Goal: Task Accomplishment & Management: Manage account settings

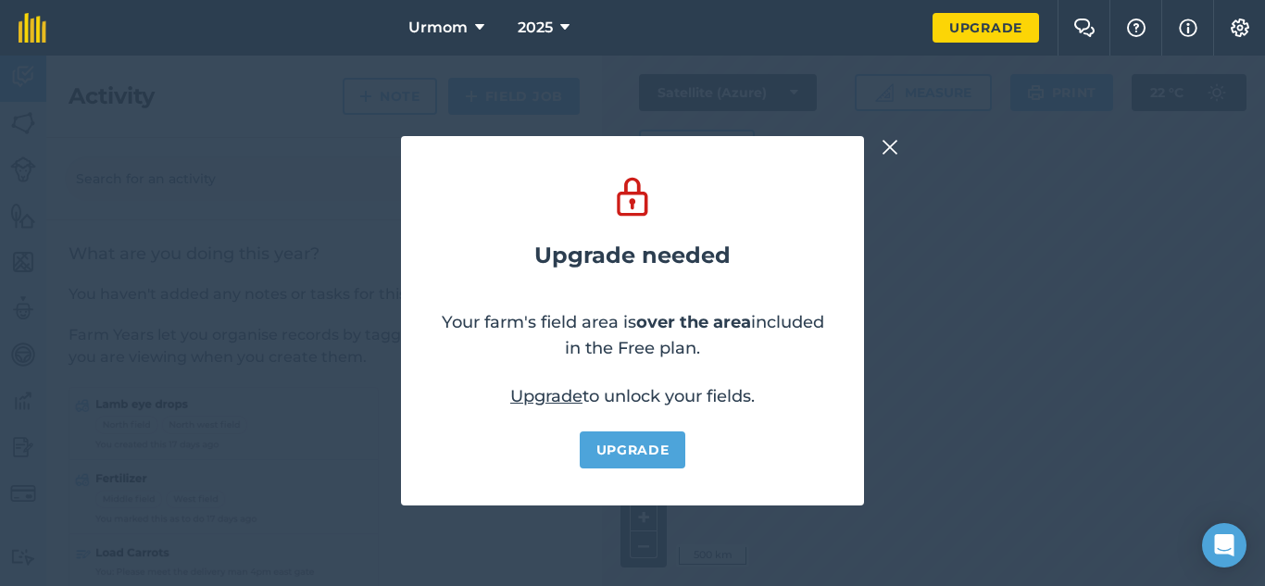
click at [873, 147] on div "Upgrade needed Your farm's field area is over the area included in the Free pla…" at bounding box center [632, 321] width 1265 height 530
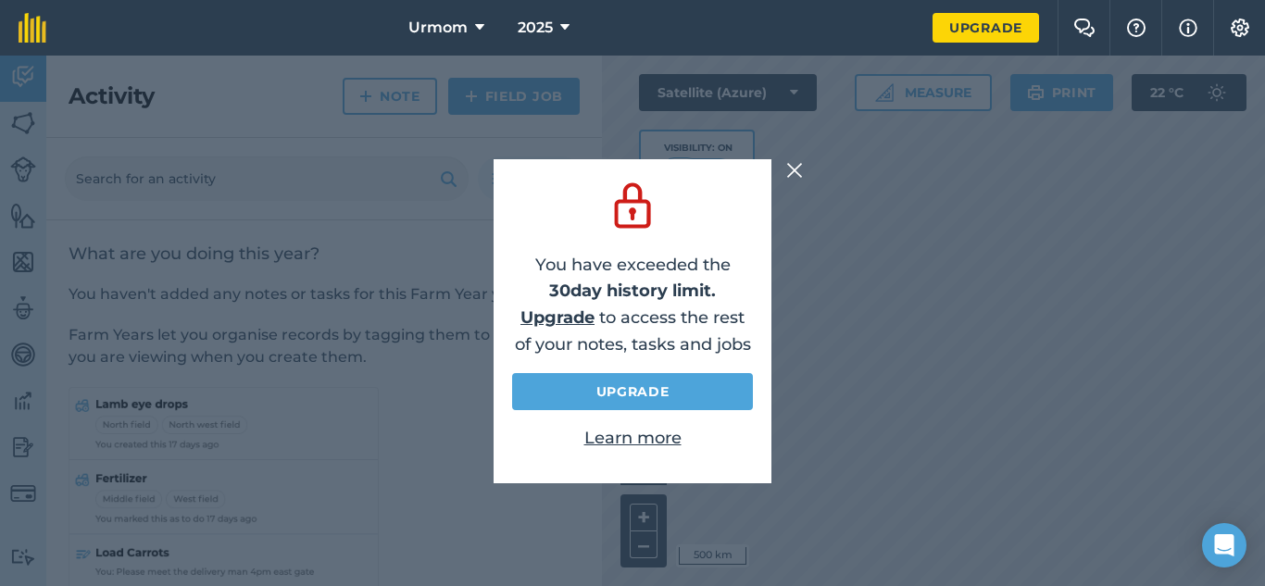
click at [799, 176] on img at bounding box center [794, 170] width 17 height 22
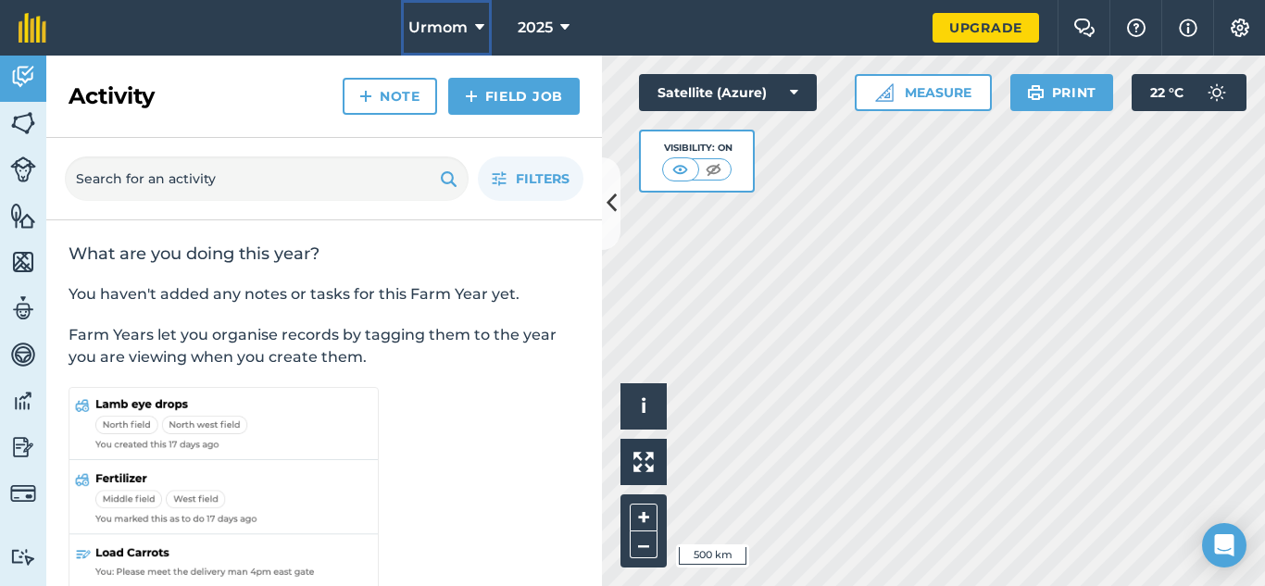
click at [450, 19] on span "Urmom" at bounding box center [437, 28] width 59 height 22
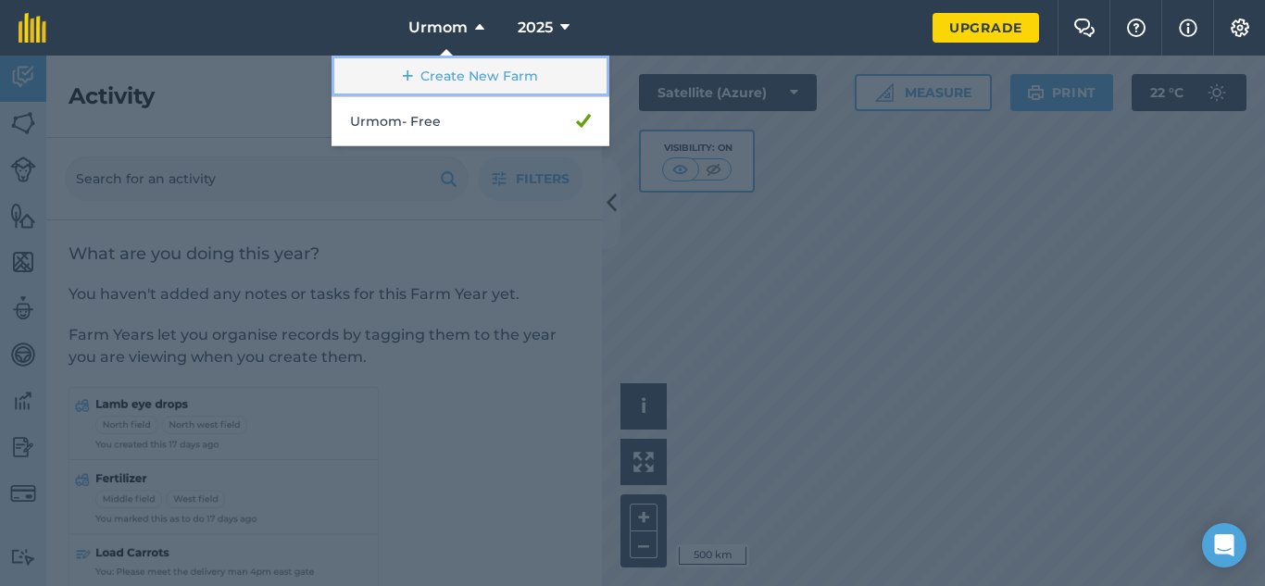
click at [467, 63] on link "Create New Farm" at bounding box center [470, 77] width 278 height 42
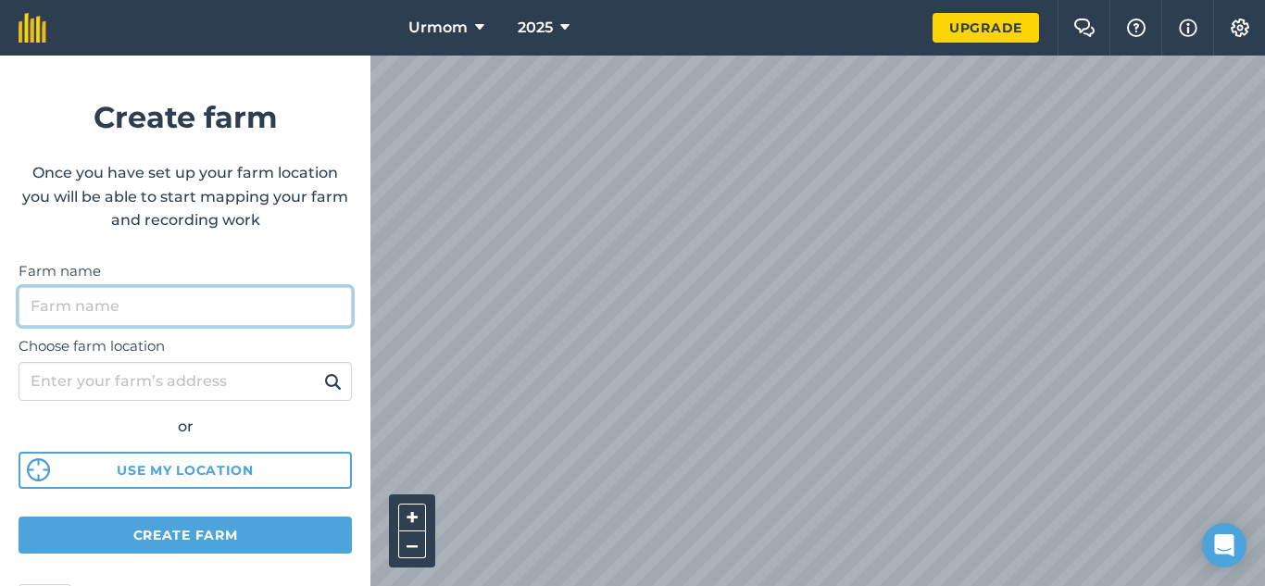
click at [243, 311] on input "Farm name" at bounding box center [185, 306] width 333 height 39
type input "ham-ns"
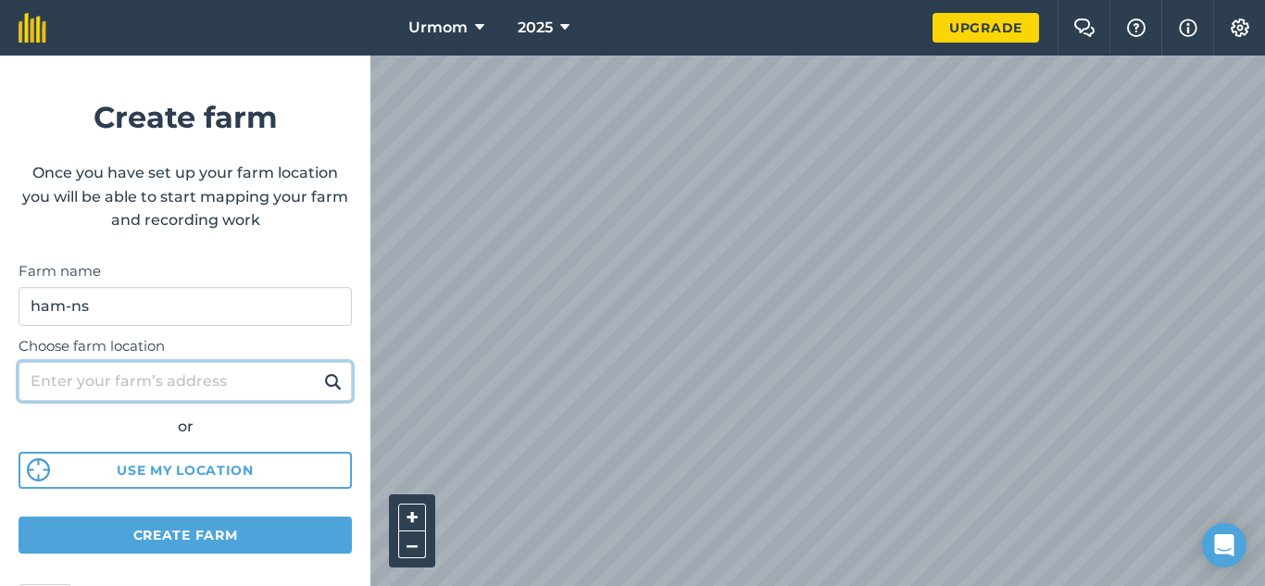
click at [270, 386] on input "Choose farm location" at bounding box center [185, 381] width 333 height 39
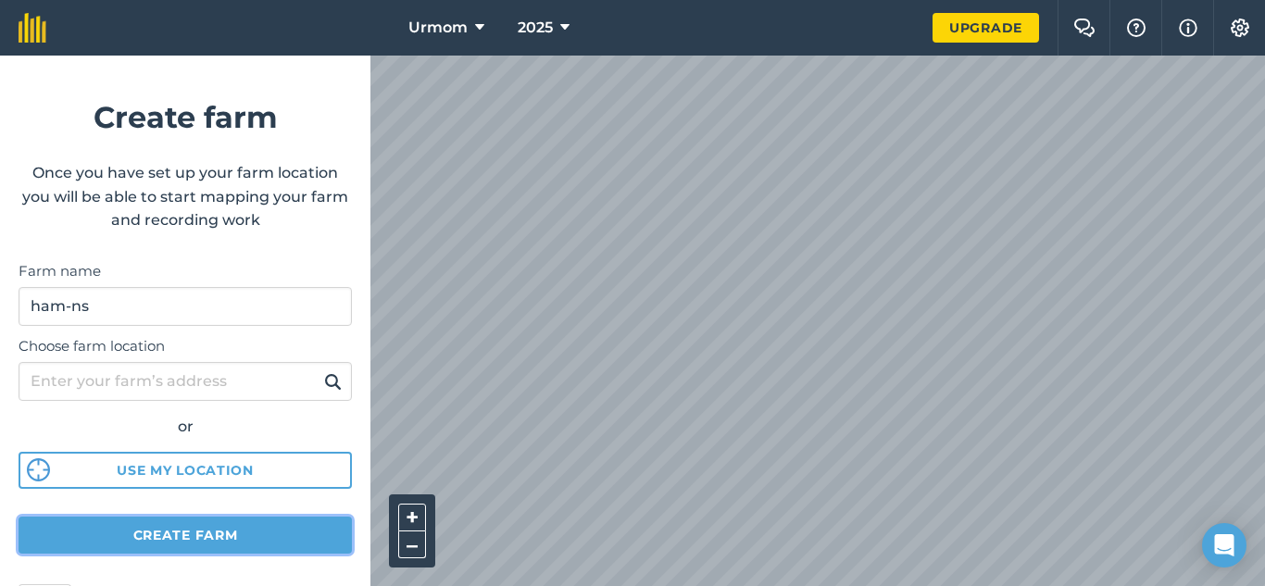
click at [269, 539] on button "Create farm" at bounding box center [185, 535] width 333 height 37
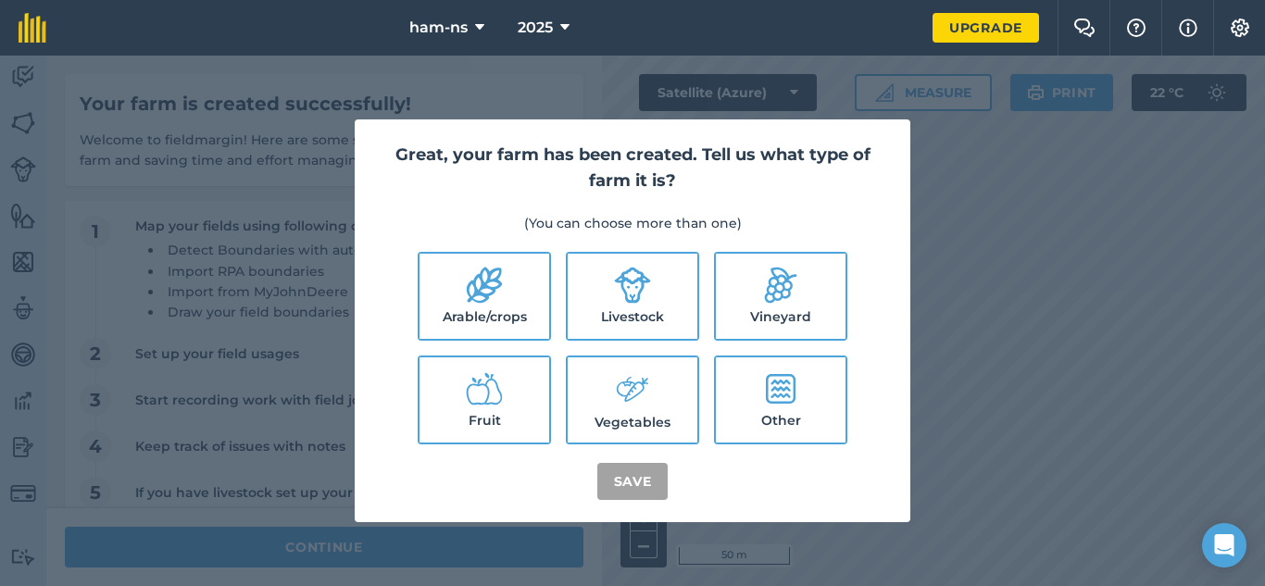
click at [504, 329] on label "Arable/crops" at bounding box center [484, 296] width 130 height 85
checkbox input "true"
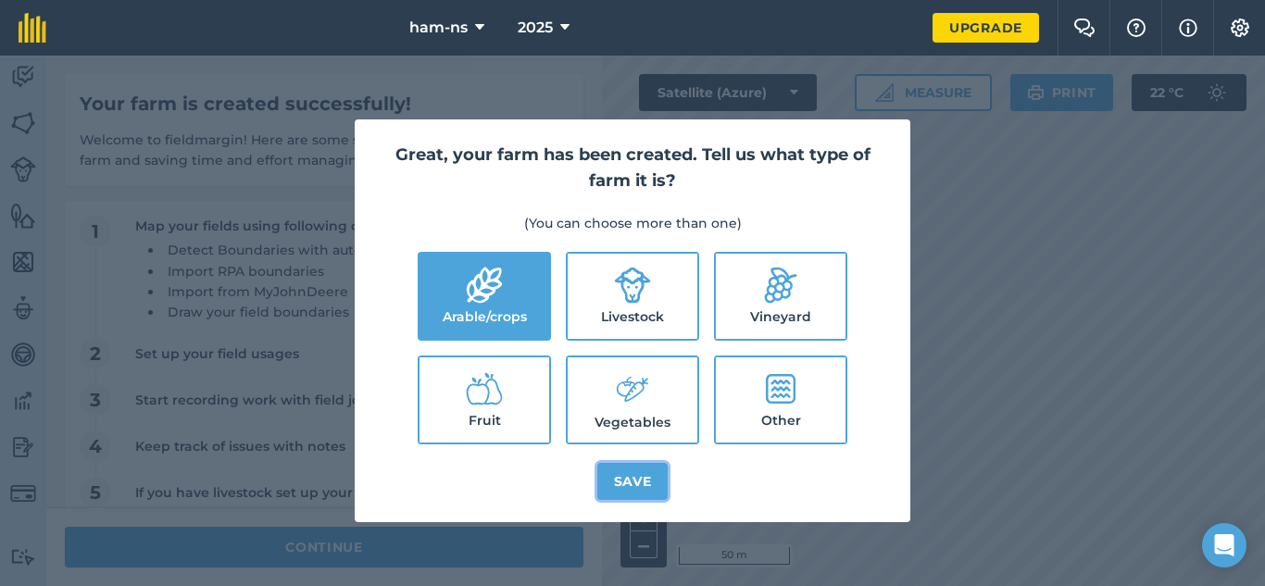
click at [624, 476] on button "Save" at bounding box center [632, 481] width 71 height 37
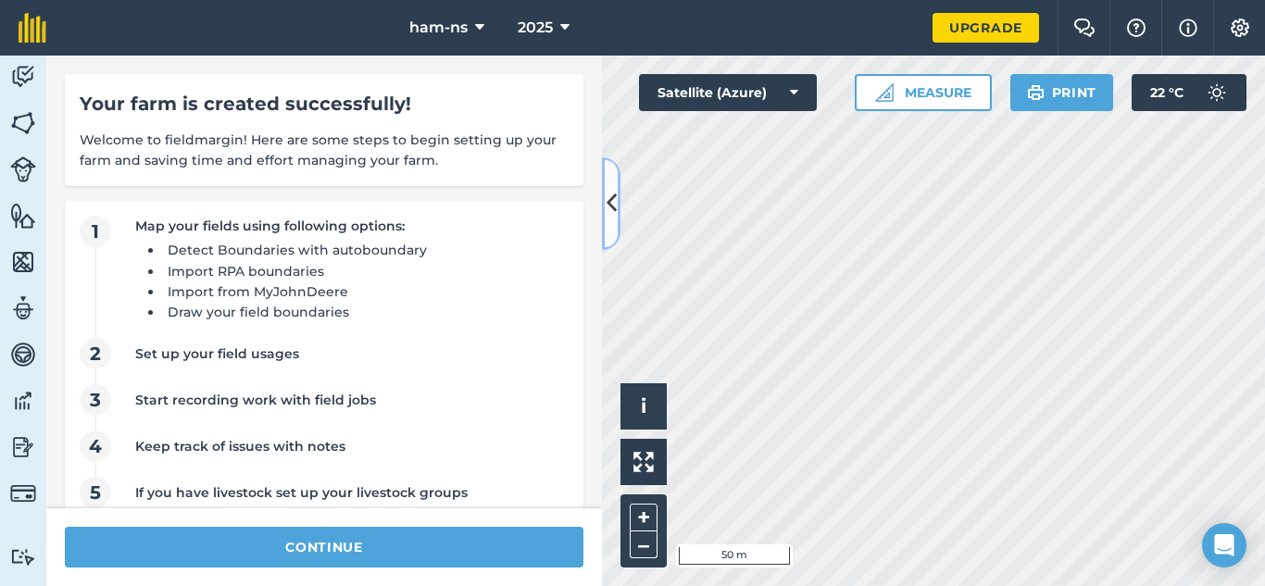
click at [615, 180] on button at bounding box center [611, 203] width 19 height 93
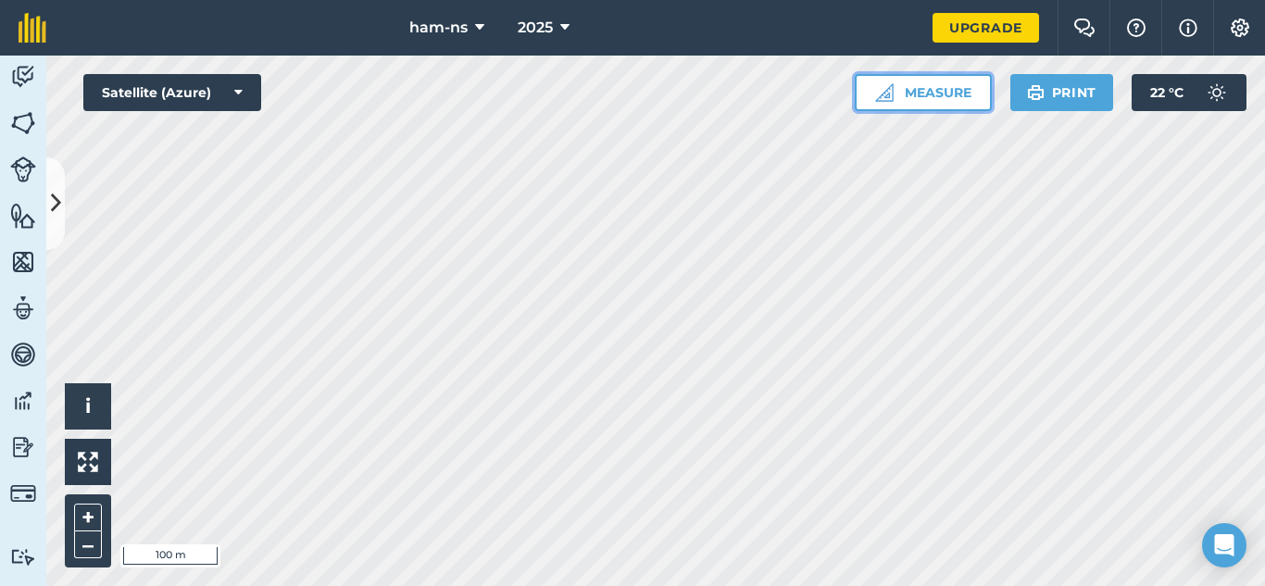
click at [893, 97] on button "Measure" at bounding box center [922, 92] width 137 height 37
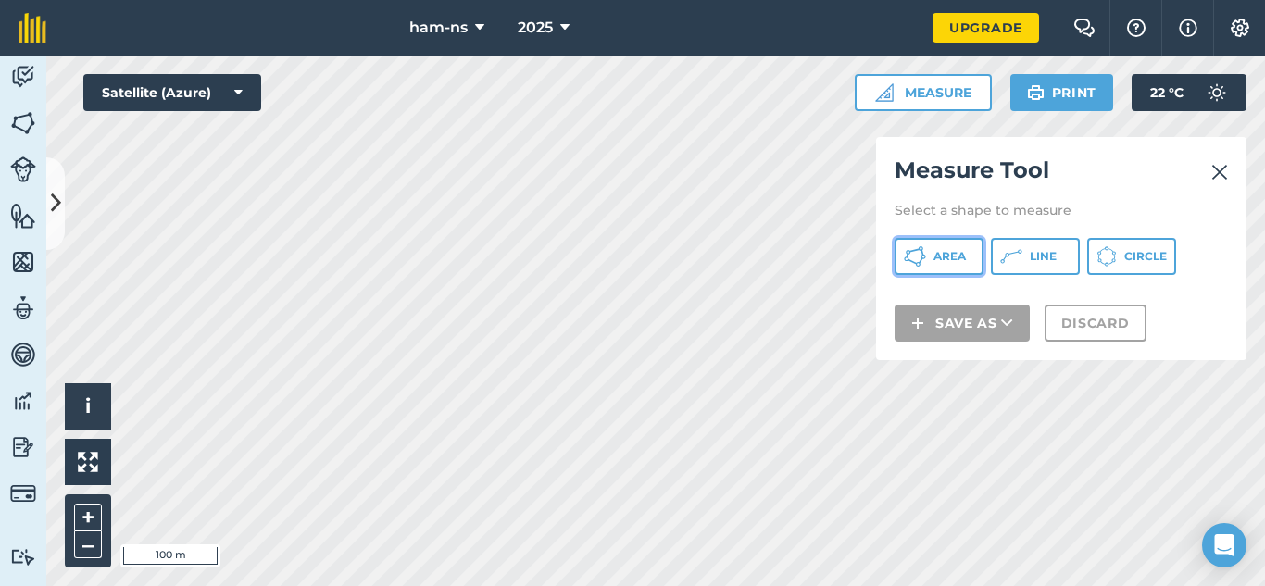
click at [924, 265] on icon at bounding box center [915, 256] width 22 height 22
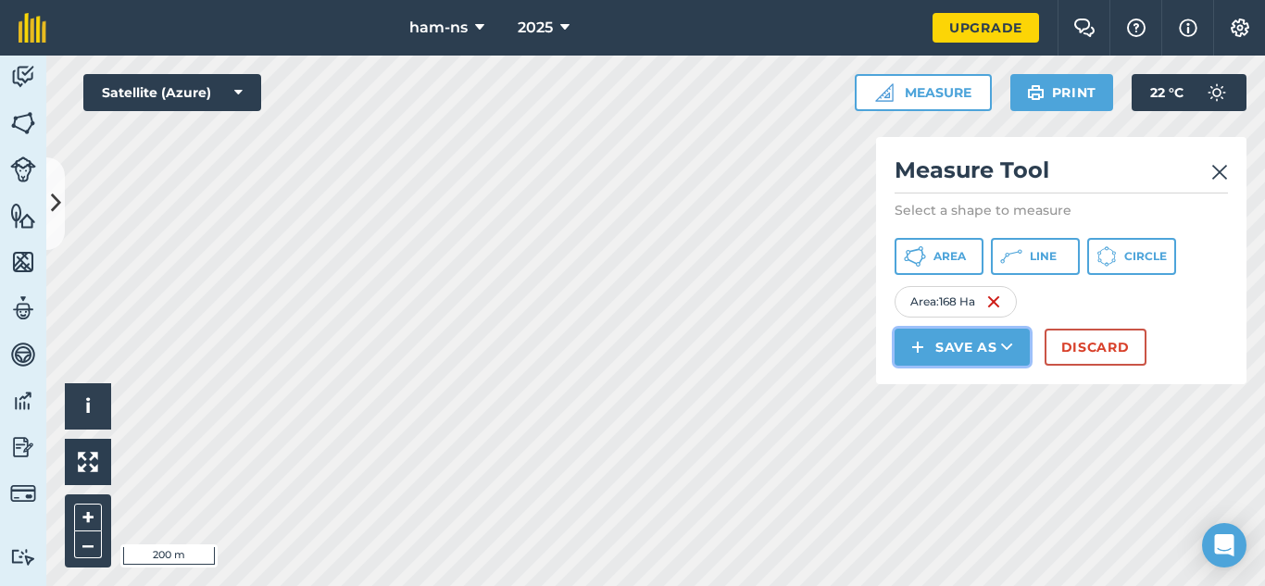
click at [965, 349] on button "Save as" at bounding box center [961, 347] width 135 height 37
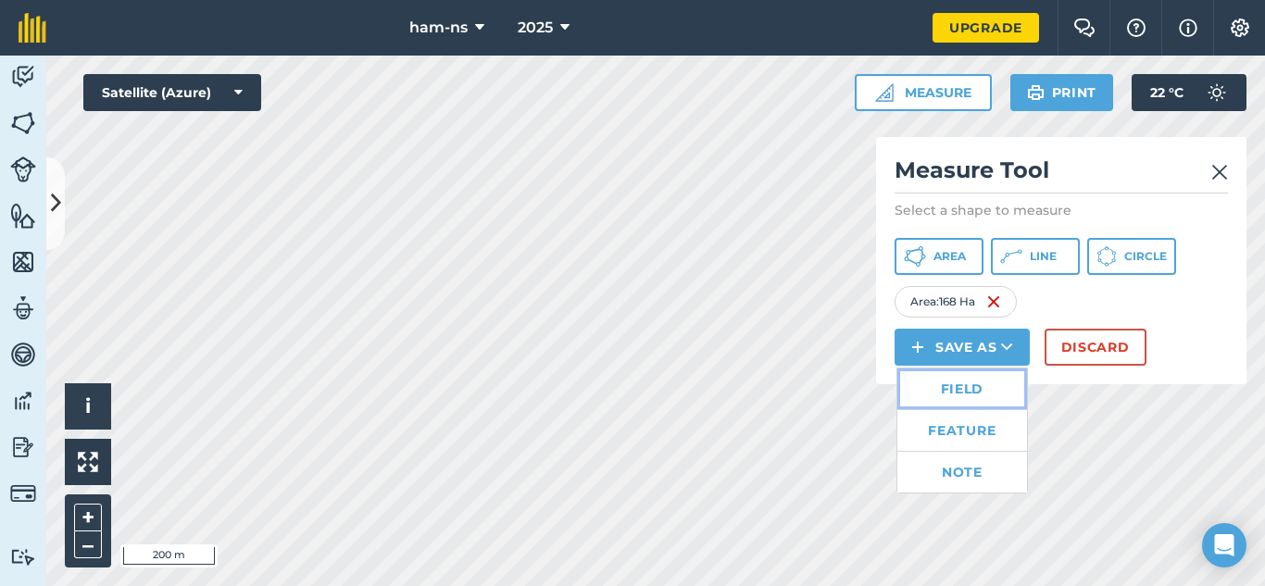
click at [972, 382] on link "Field" at bounding box center [962, 388] width 130 height 41
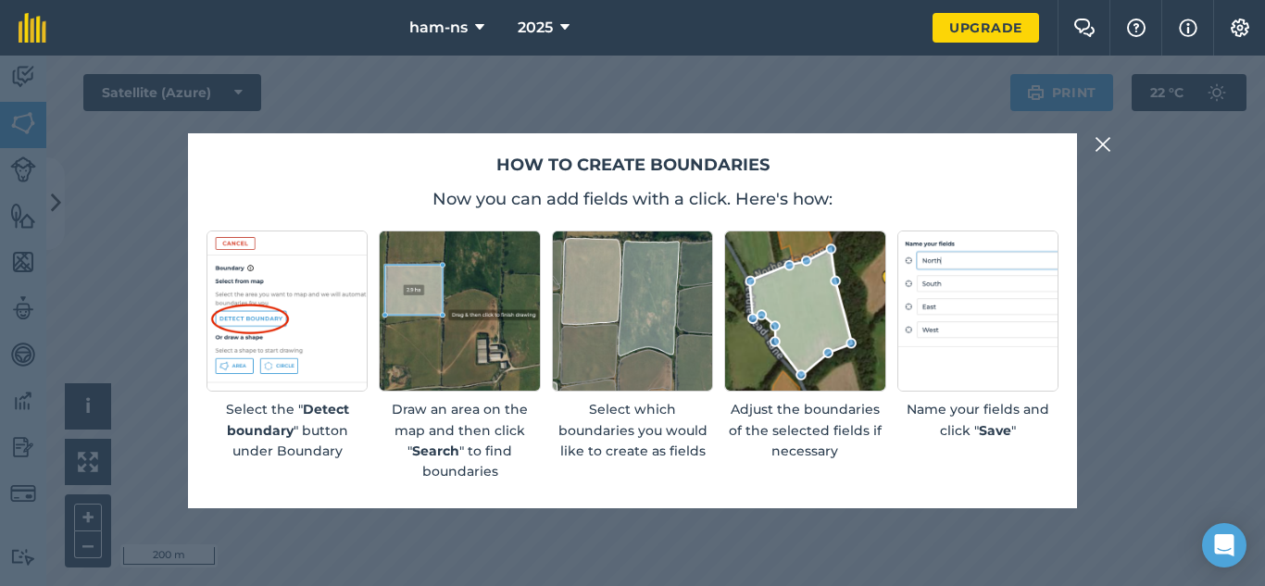
click at [1104, 146] on img at bounding box center [1102, 144] width 17 height 22
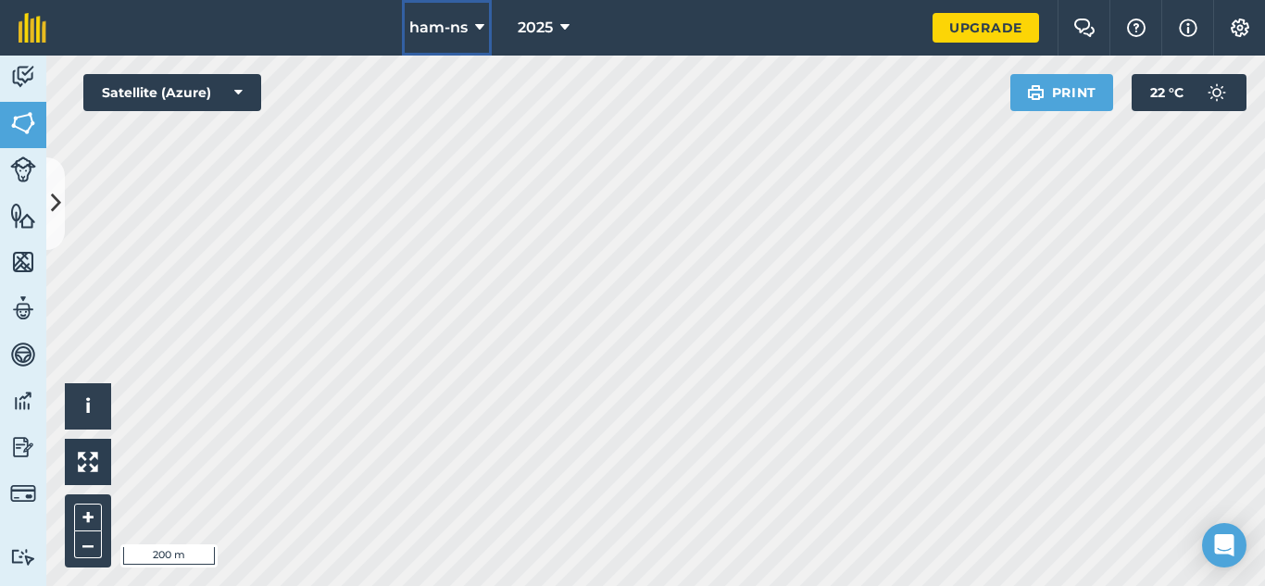
click at [460, 18] on span "ham-ns" at bounding box center [438, 28] width 58 height 22
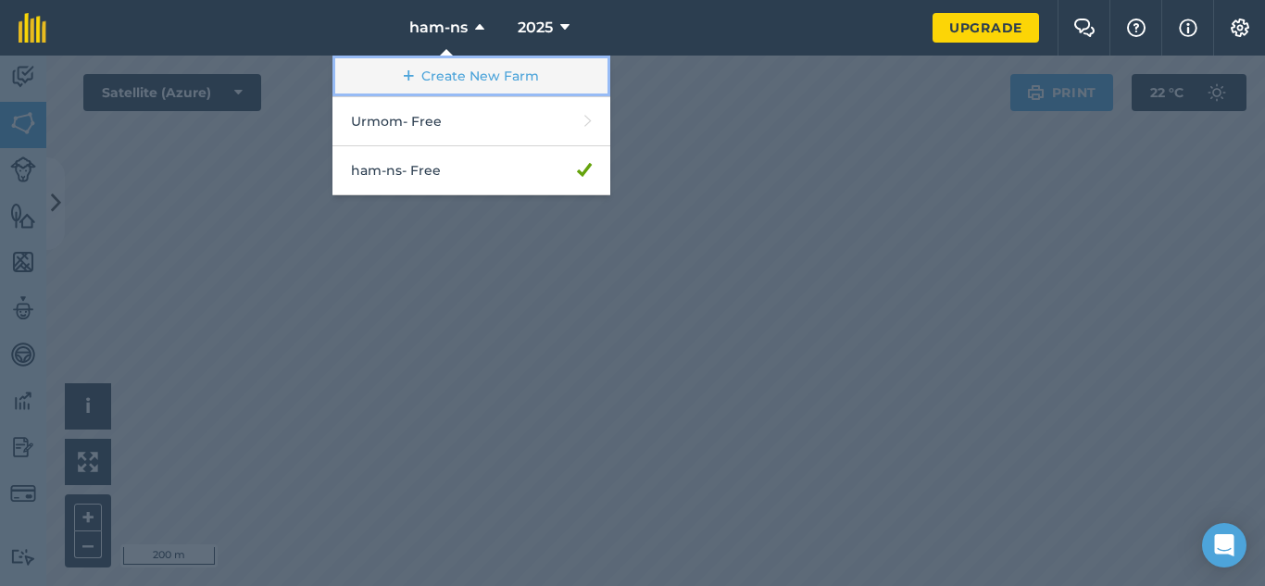
click at [474, 82] on link "Create New Farm" at bounding box center [471, 77] width 278 height 42
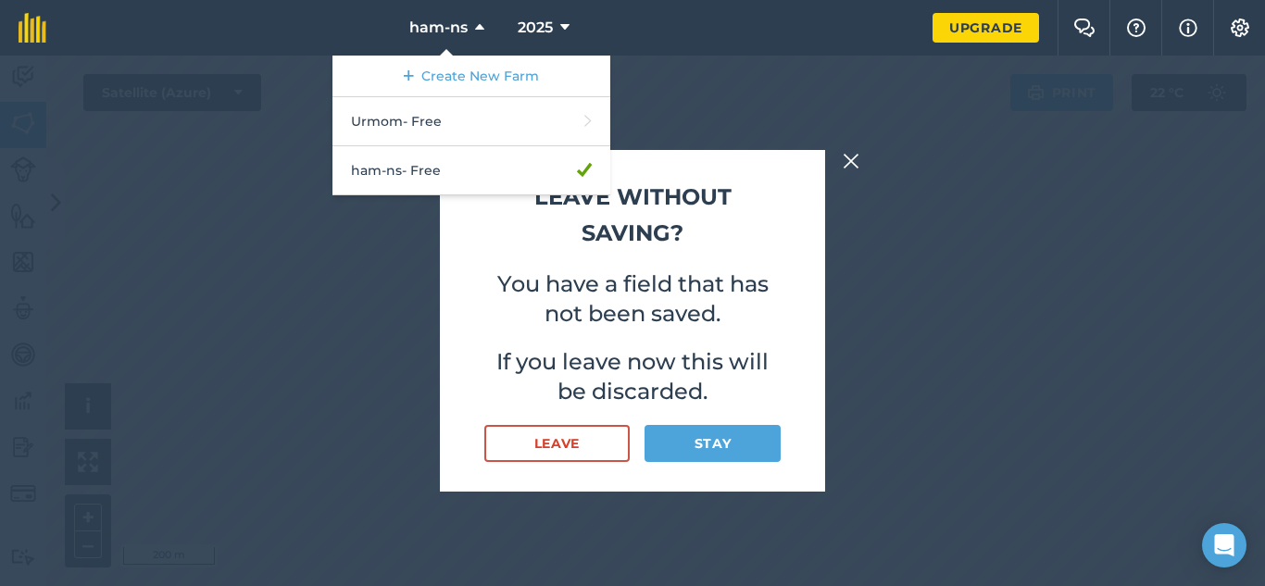
click at [841, 170] on button at bounding box center [851, 161] width 22 height 22
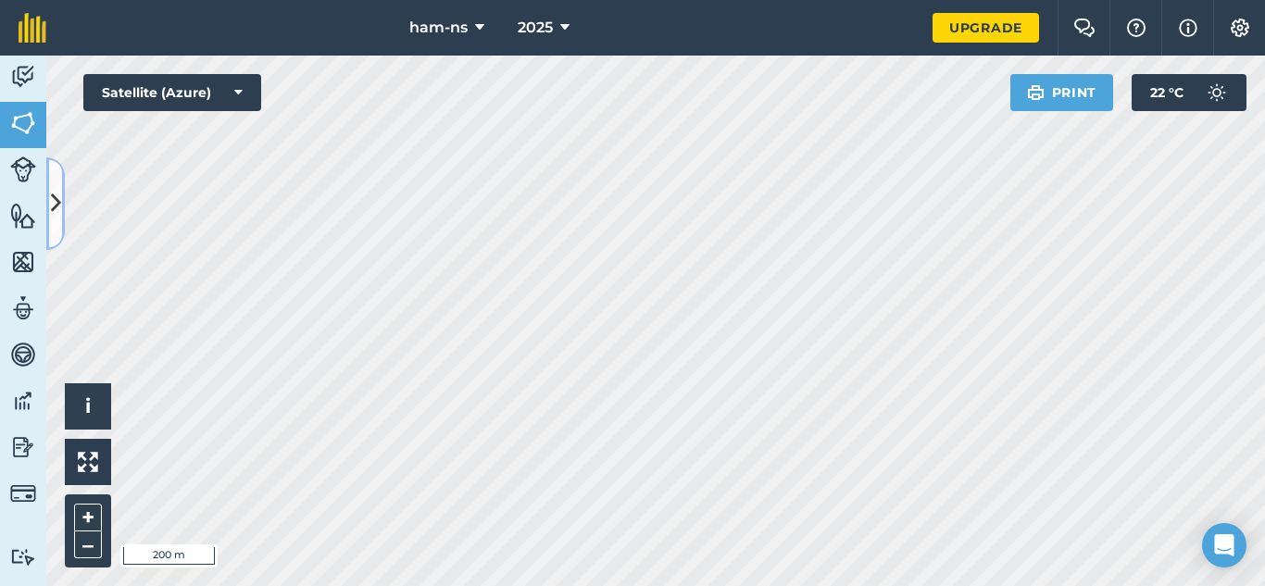
click at [63, 185] on button at bounding box center [55, 203] width 19 height 93
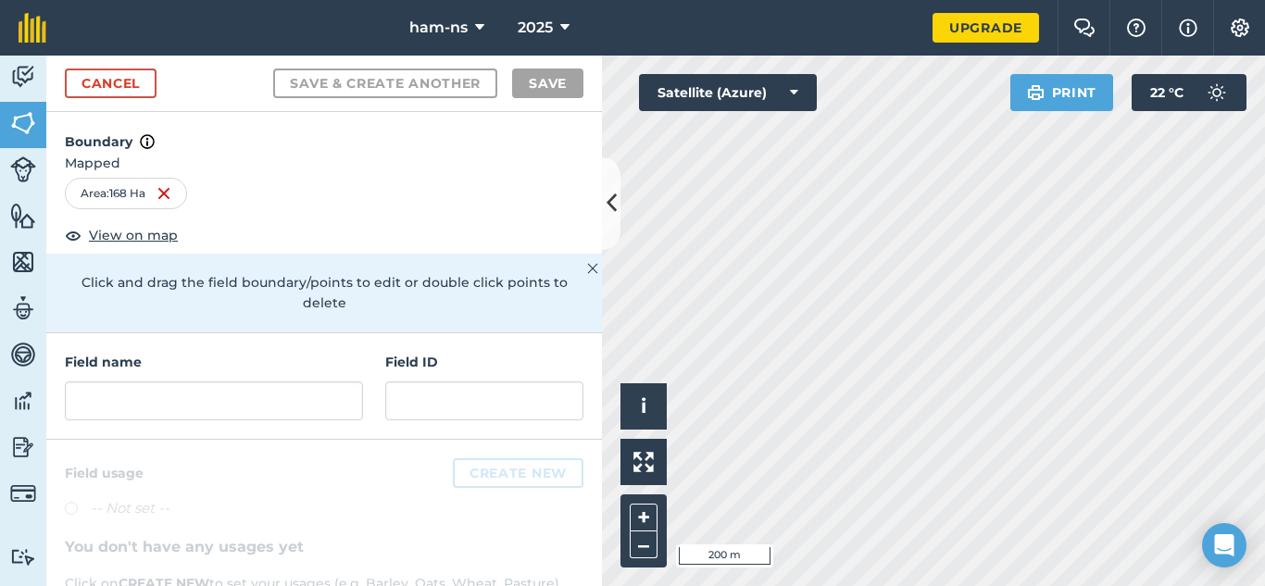
click at [192, 405] on div "Field name Field ID" at bounding box center [323, 386] width 555 height 106
click at [185, 394] on input "text" at bounding box center [214, 400] width 298 height 39
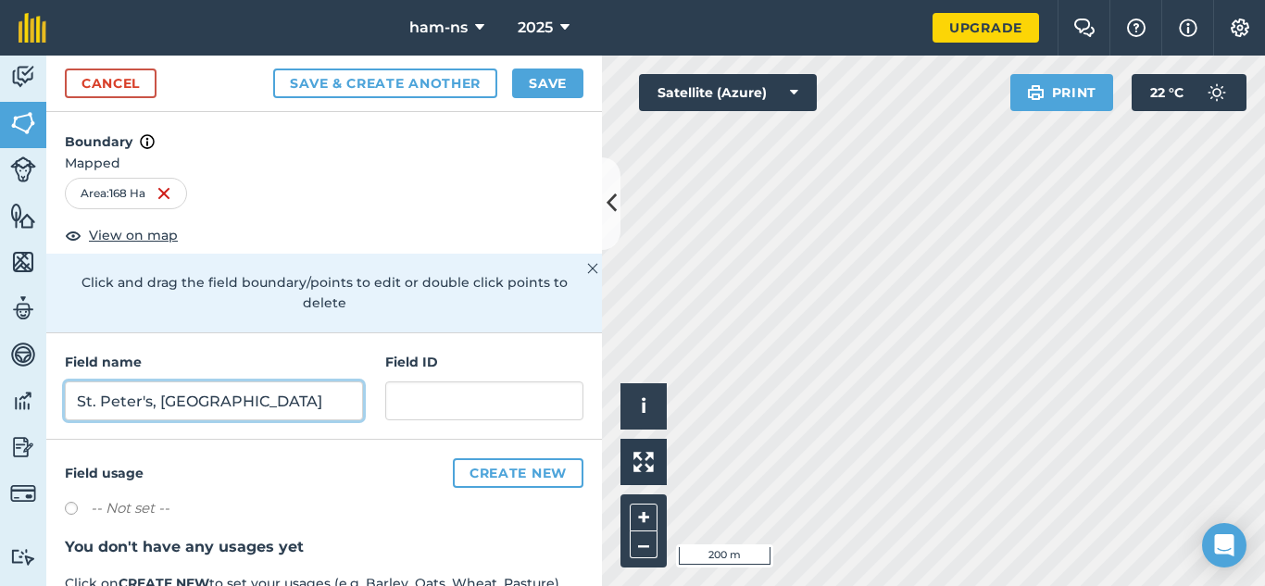
type input "St. Peter's, [GEOGRAPHIC_DATA]"
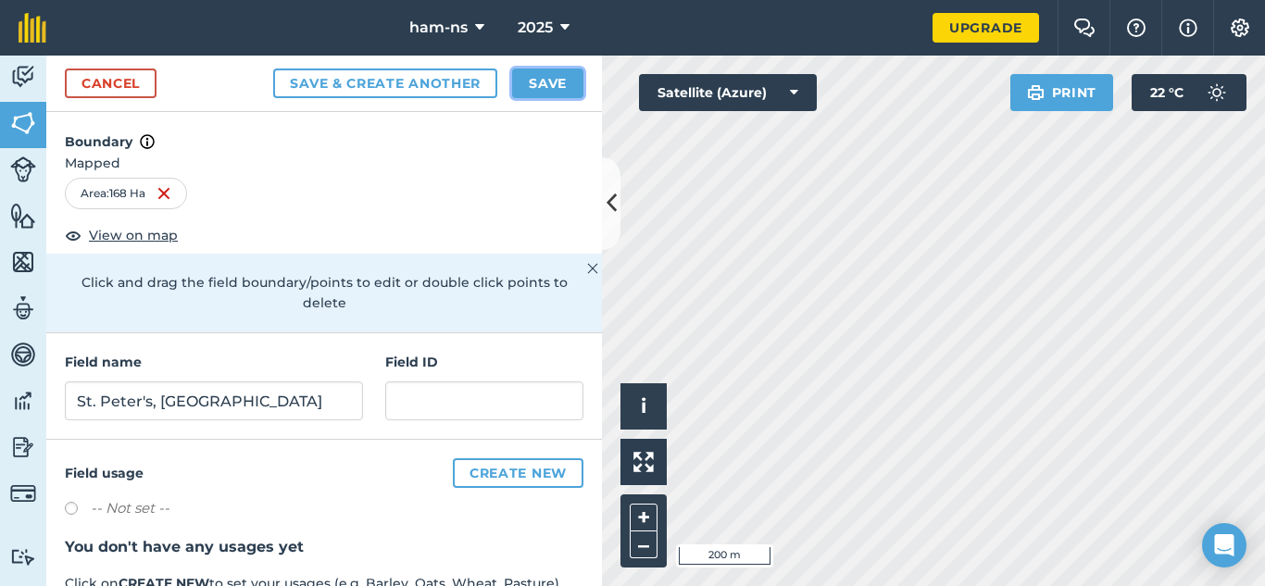
click at [566, 89] on button "Save" at bounding box center [547, 84] width 71 height 30
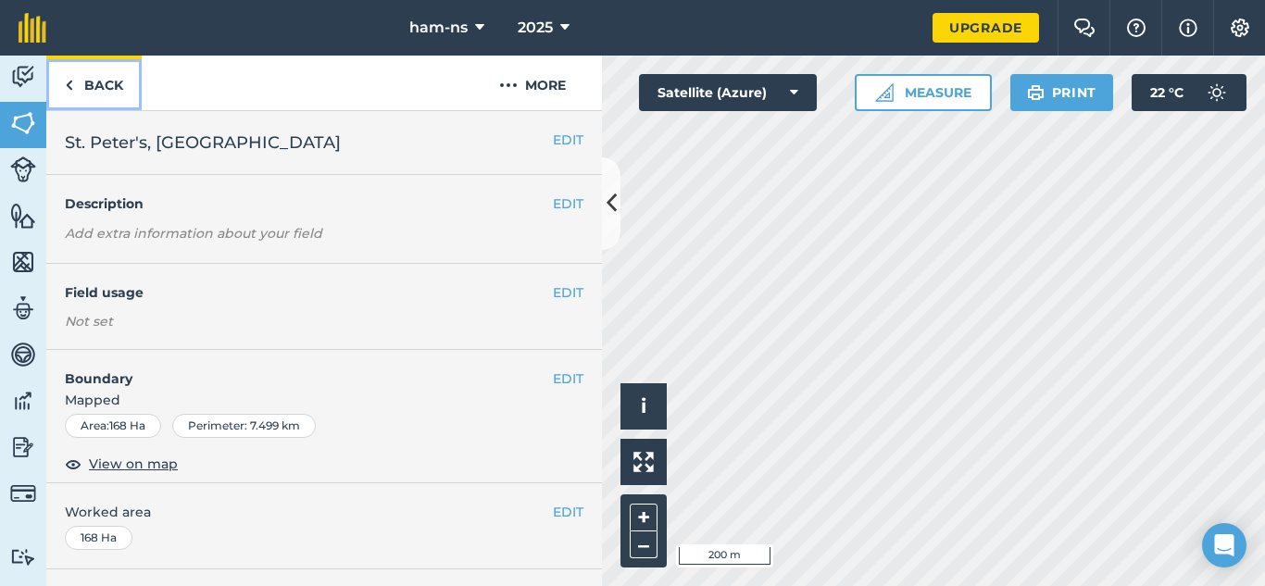
click at [113, 81] on link "Back" at bounding box center [93, 83] width 95 height 55
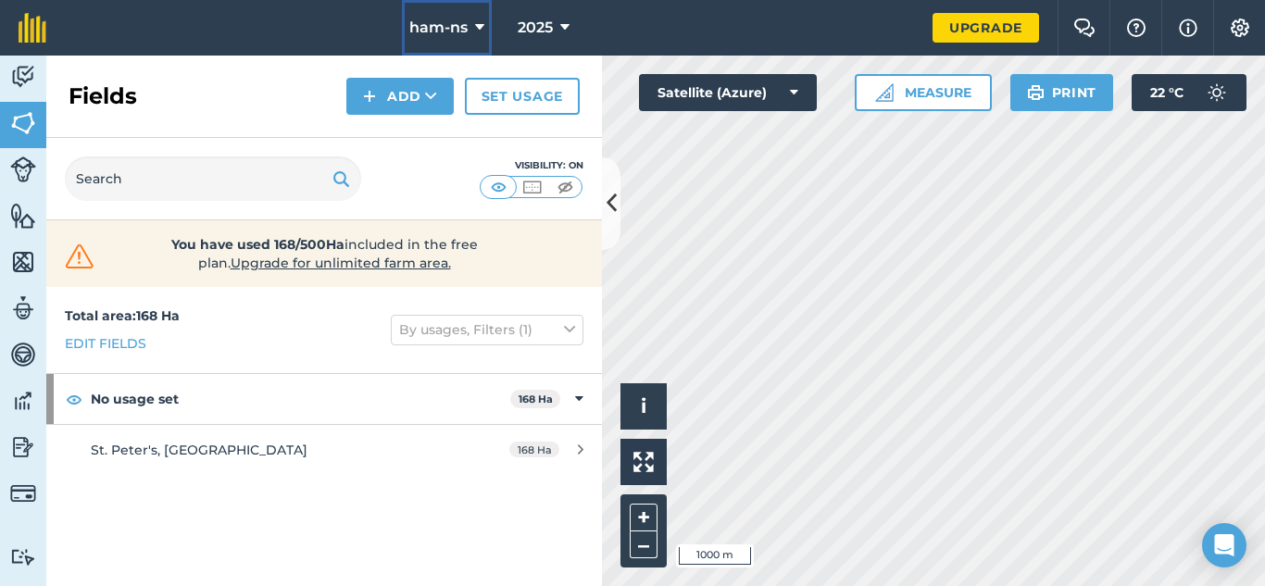
click at [458, 48] on button "ham-ns" at bounding box center [447, 28] width 90 height 56
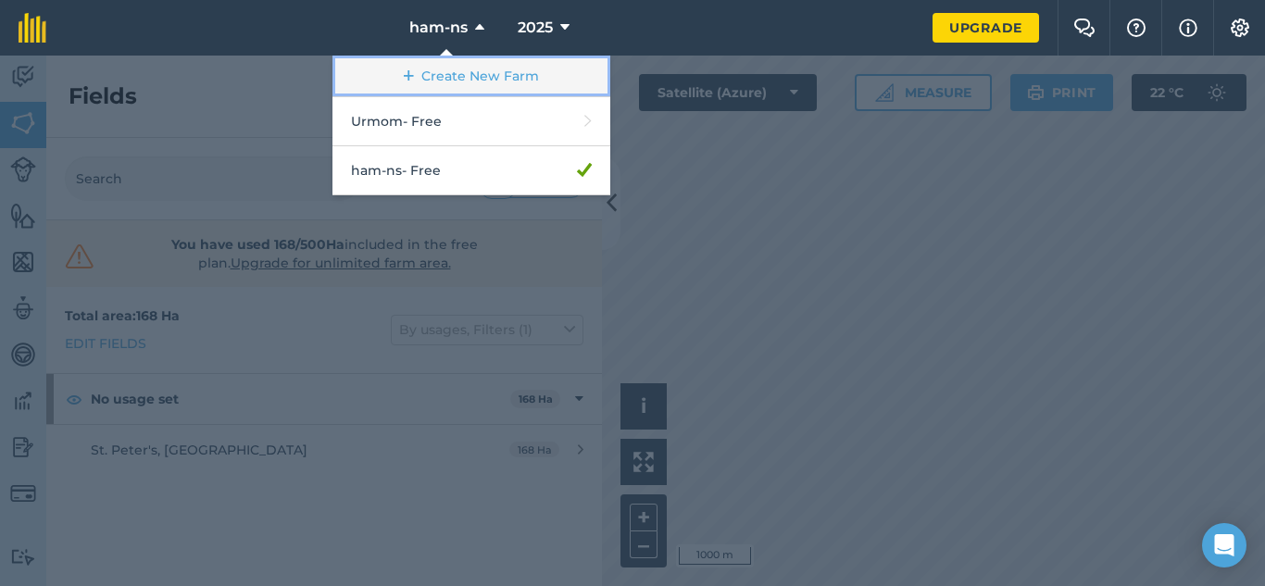
click at [464, 81] on link "Create New Farm" at bounding box center [471, 77] width 278 height 42
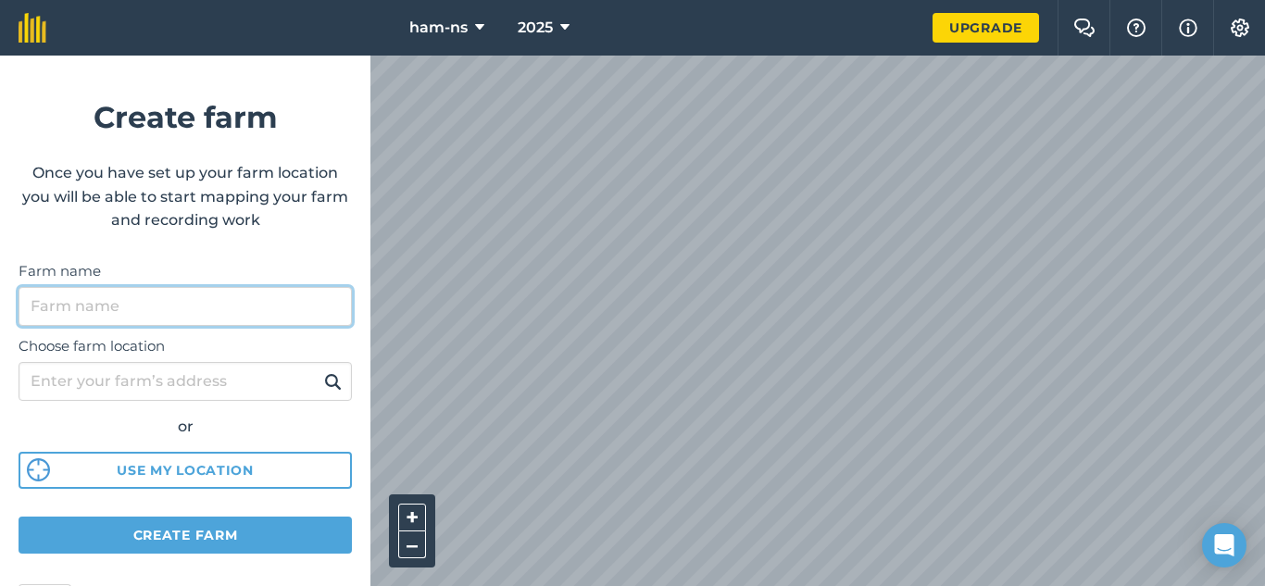
click at [190, 303] on input "Farm name" at bounding box center [185, 306] width 333 height 39
type input "ham-ns real"
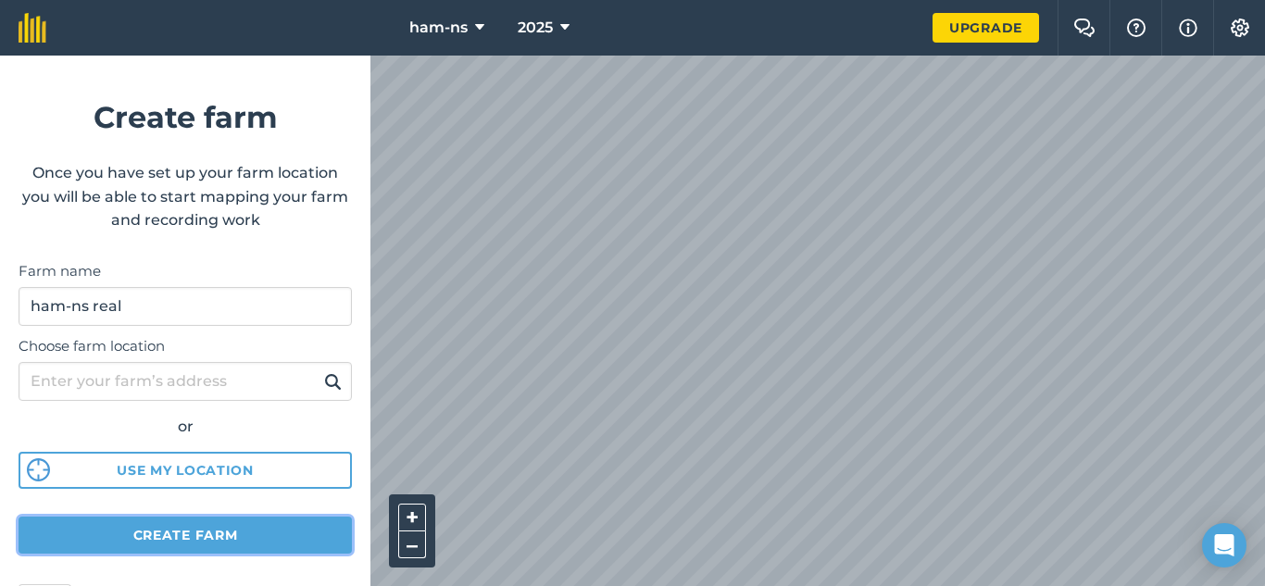
click at [117, 543] on button "Create farm" at bounding box center [185, 535] width 333 height 37
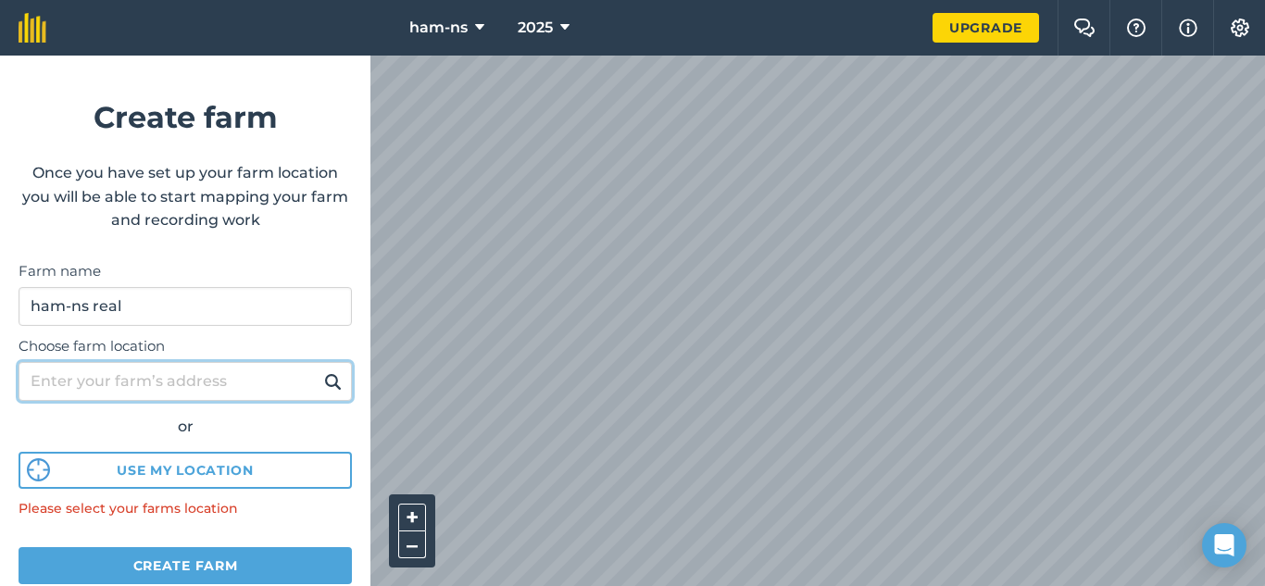
click at [144, 367] on input "Choose farm location" at bounding box center [185, 381] width 333 height 39
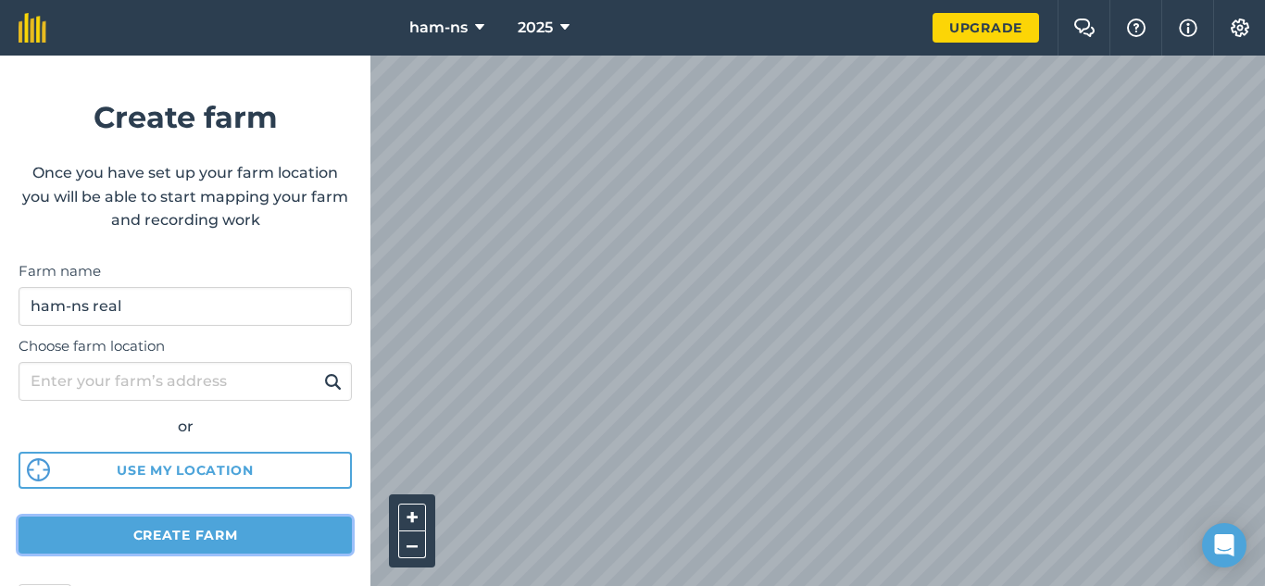
click at [279, 520] on button "Create farm" at bounding box center [185, 535] width 333 height 37
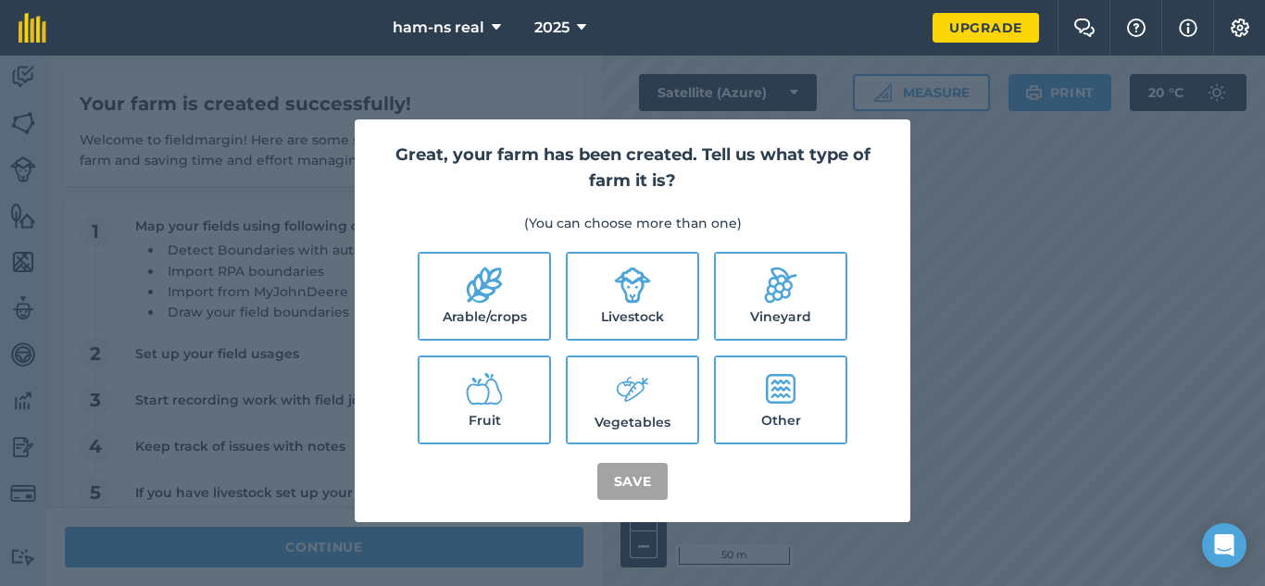
click at [448, 313] on label "Arable/crops" at bounding box center [484, 296] width 130 height 85
checkbox input "true"
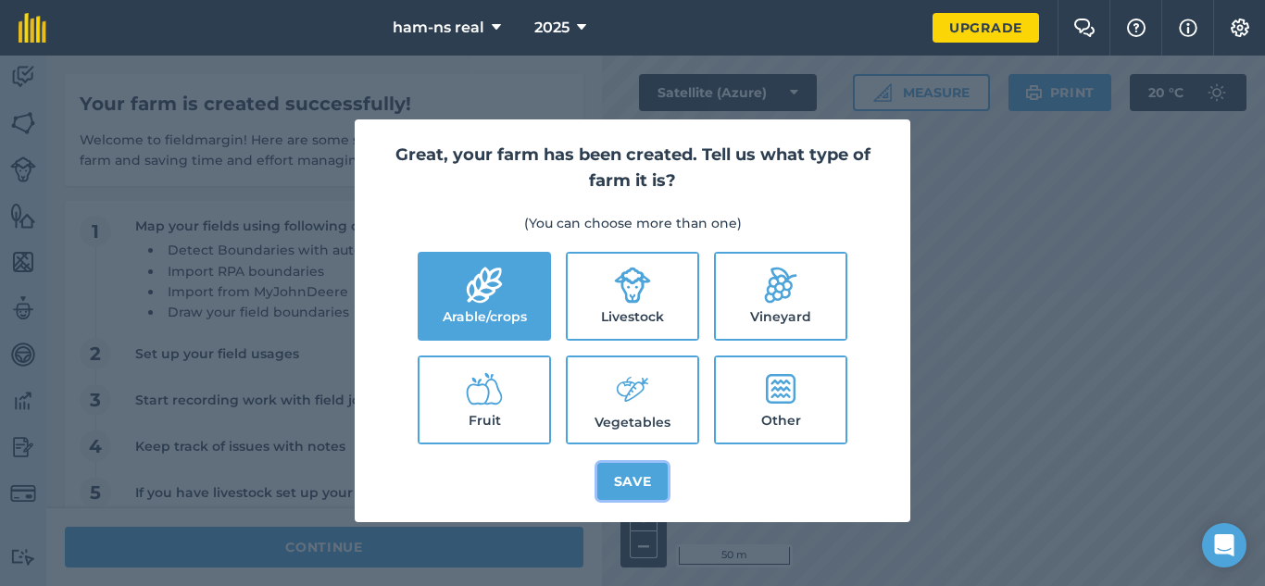
click at [636, 479] on button "Save" at bounding box center [632, 481] width 71 height 37
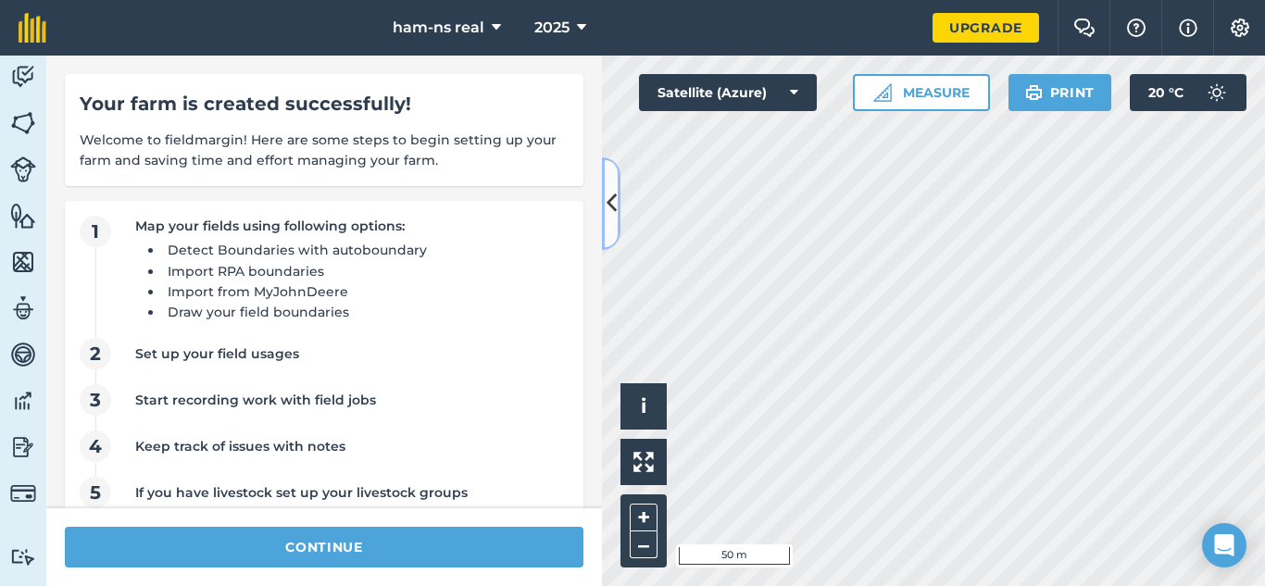
click at [605, 175] on button at bounding box center [611, 203] width 19 height 93
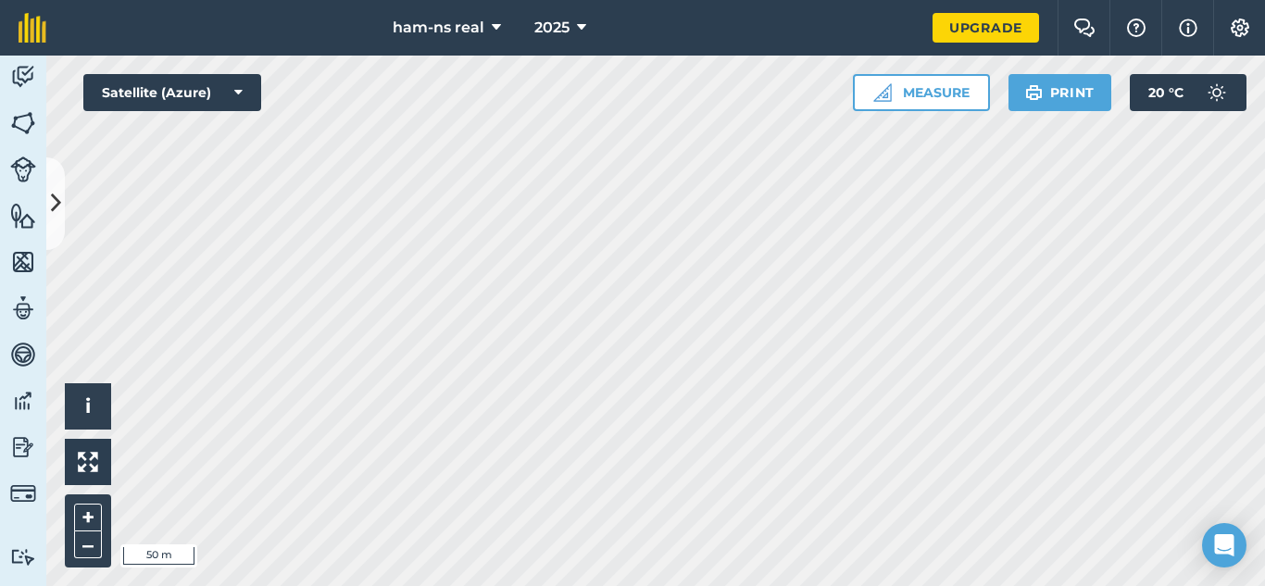
click at [703, 585] on html "ham-ns real 2025 Upgrade Farm Chat Help Info Settings Map printing is not avail…" at bounding box center [632, 293] width 1265 height 586
click at [0, 233] on div "Activity Fields Livestock Features Maps Team Vehicles Data Reporting Billing Tu…" at bounding box center [632, 321] width 1265 height 530
click at [415, 0] on html "ham-ns real 2025 Upgrade Farm Chat Help Info Settings Map printing is not avail…" at bounding box center [632, 293] width 1265 height 586
click at [874, 84] on img at bounding box center [882, 92] width 19 height 19
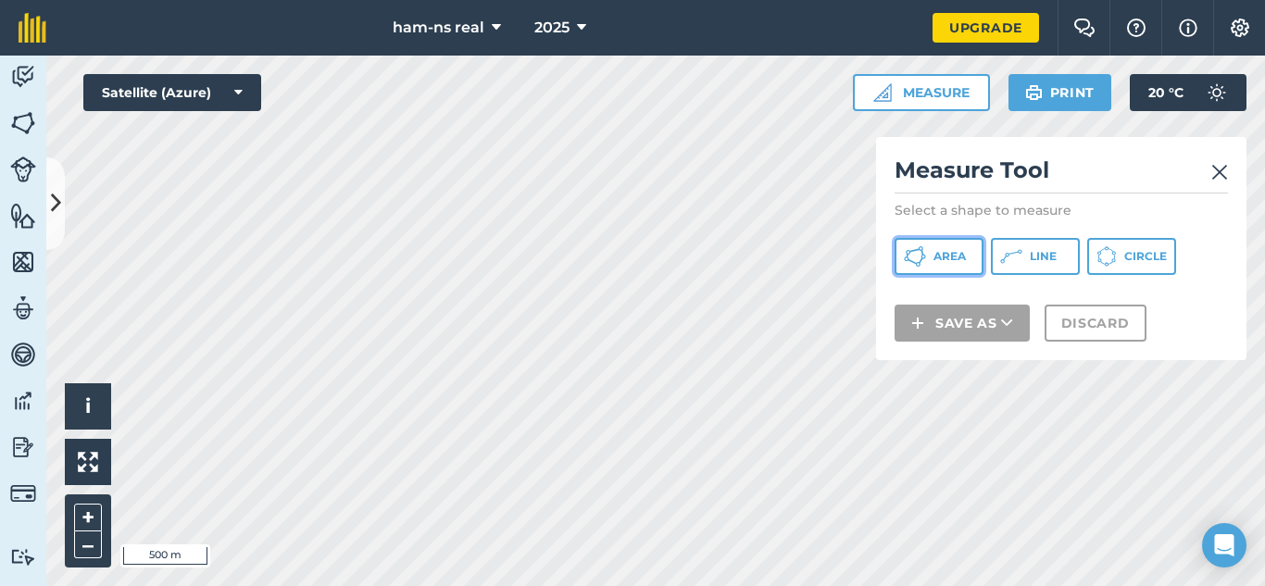
click at [939, 270] on button "Area" at bounding box center [938, 256] width 89 height 37
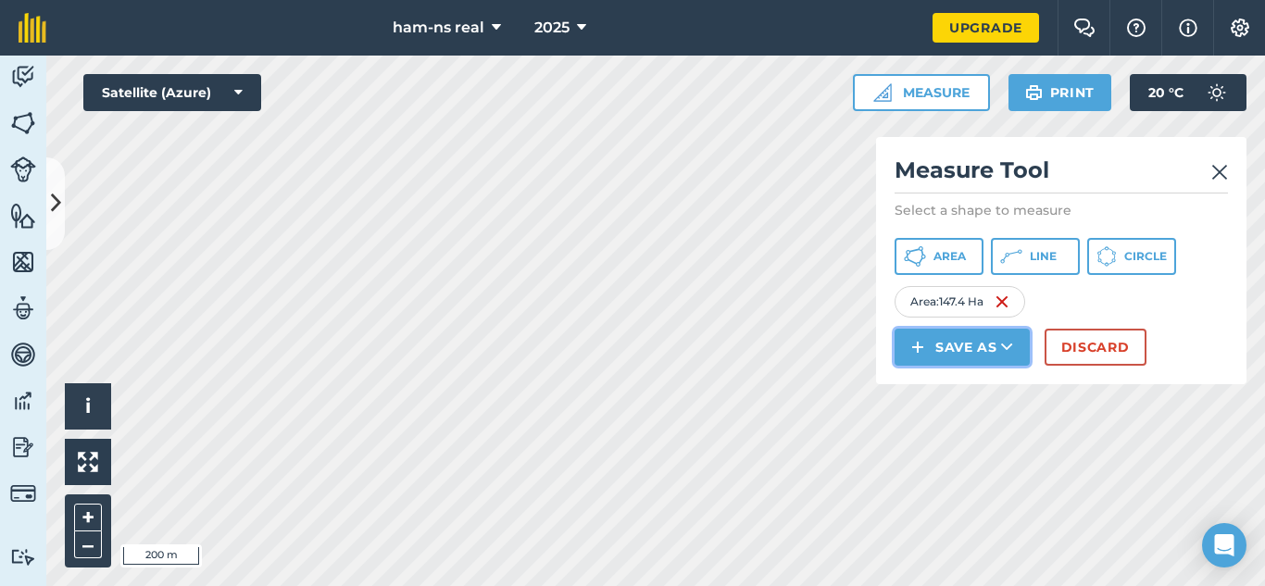
click at [967, 343] on button "Save as" at bounding box center [961, 347] width 135 height 37
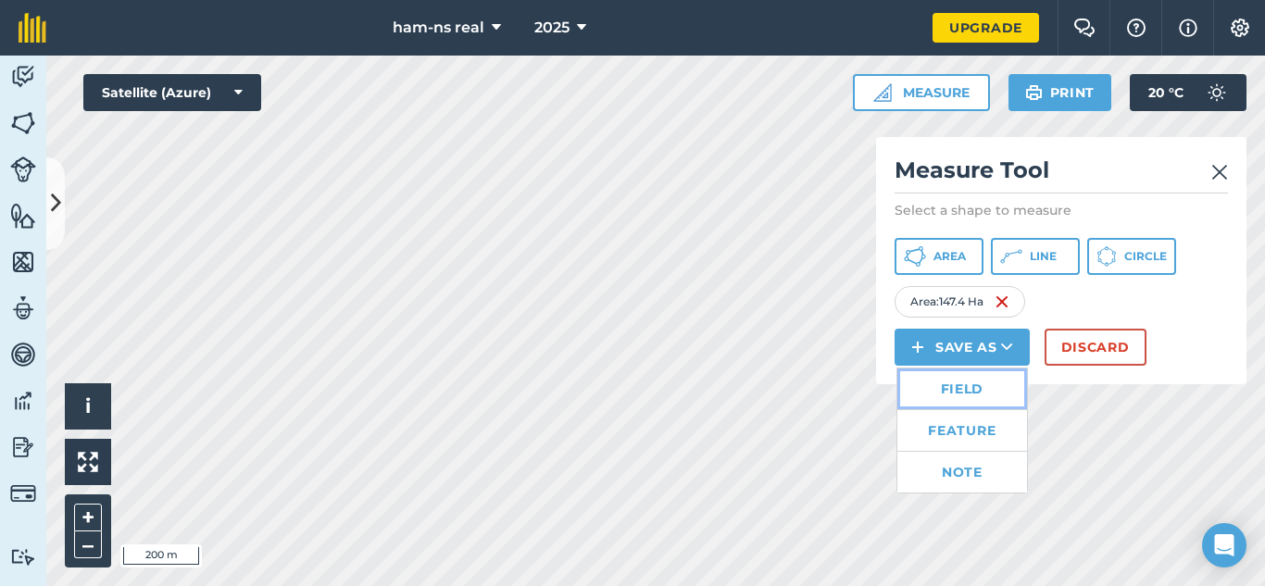
click at [948, 380] on link "Field" at bounding box center [962, 388] width 130 height 41
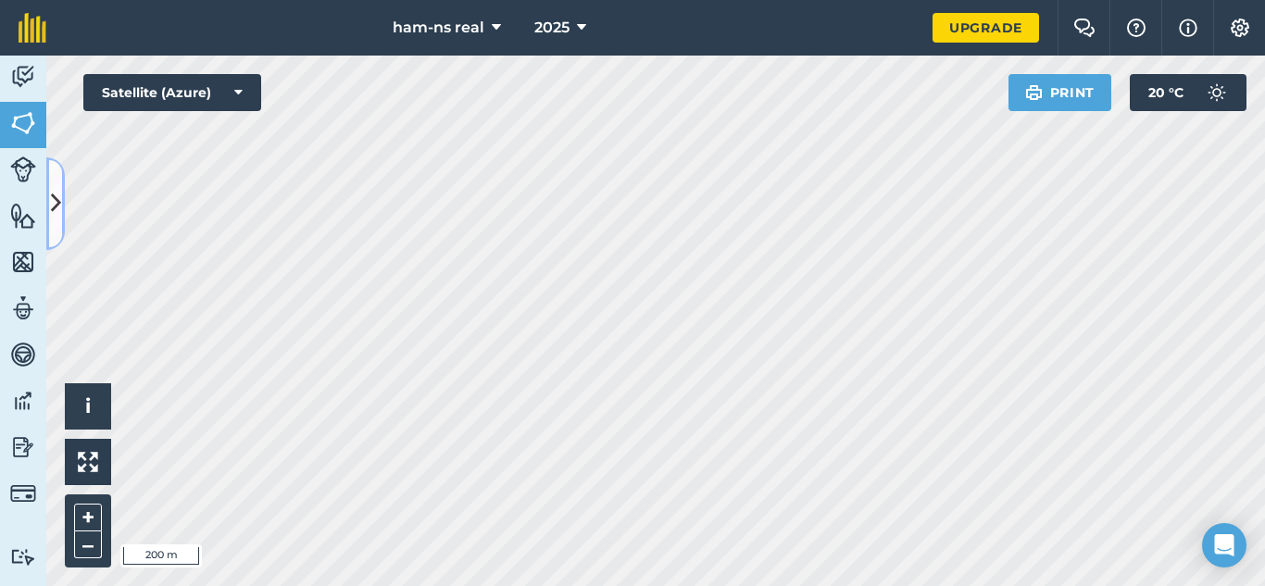
click at [59, 216] on icon at bounding box center [56, 203] width 10 height 32
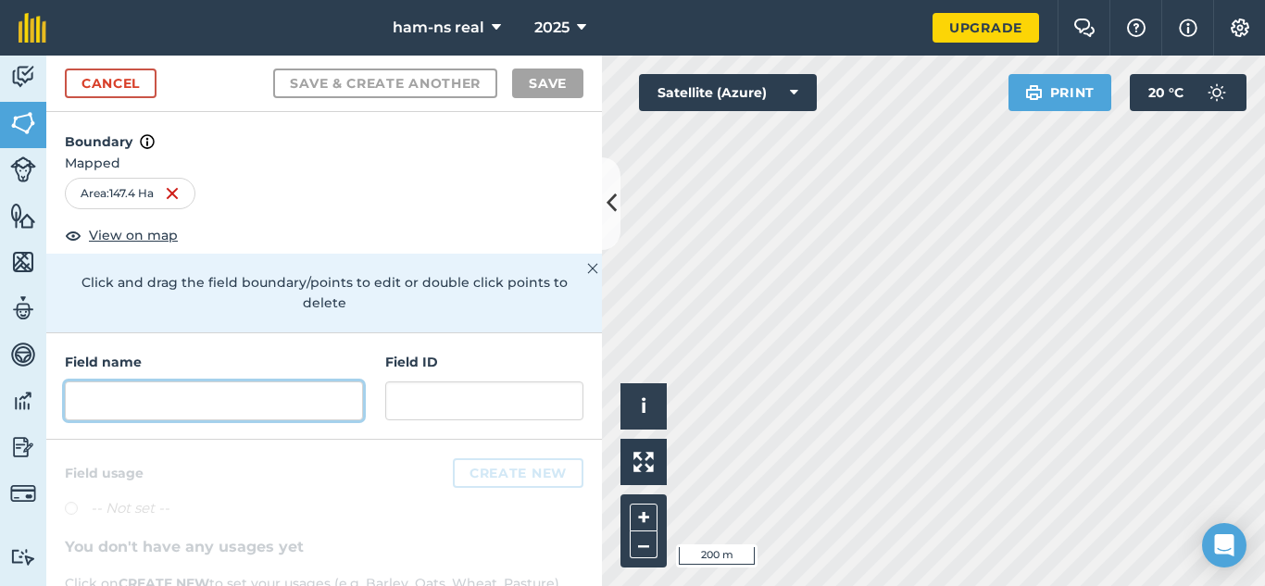
click at [252, 381] on input "text" at bounding box center [214, 400] width 298 height 39
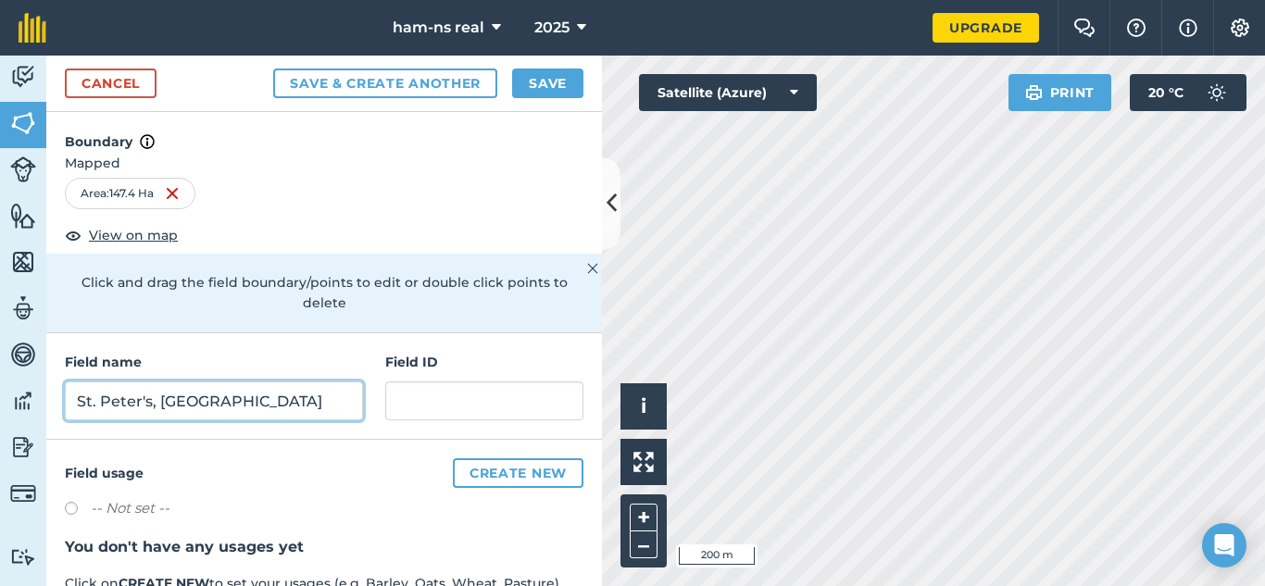
type input "St. Peter's, [GEOGRAPHIC_DATA]"
click at [273, 69] on button "Save & Create Another" at bounding box center [385, 84] width 224 height 30
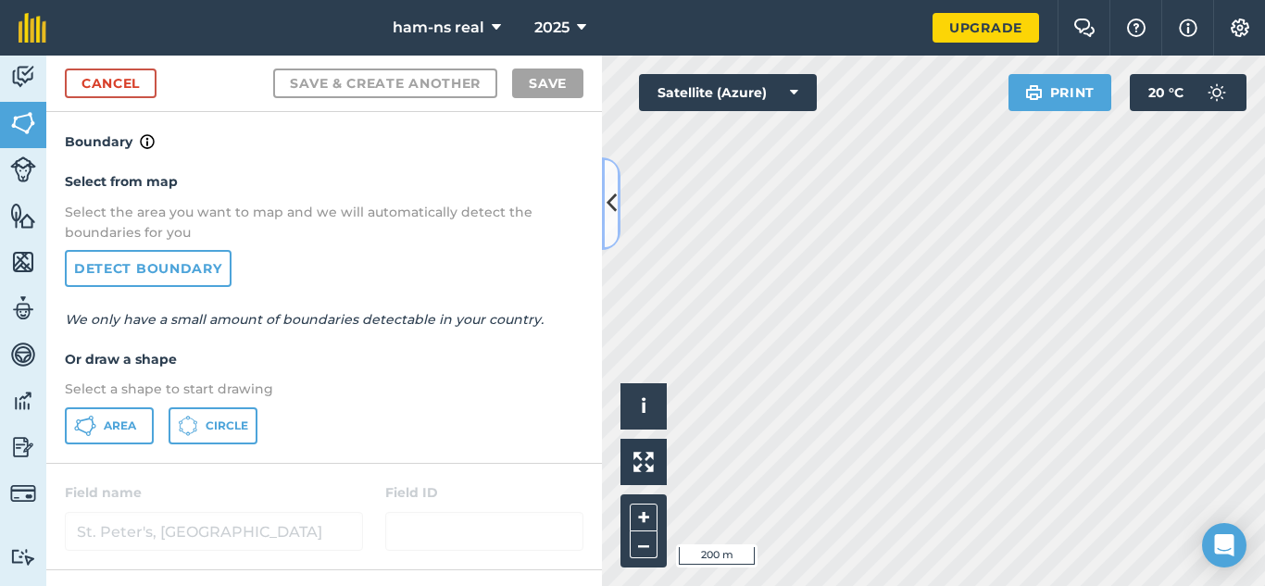
click at [607, 203] on icon at bounding box center [611, 203] width 10 height 32
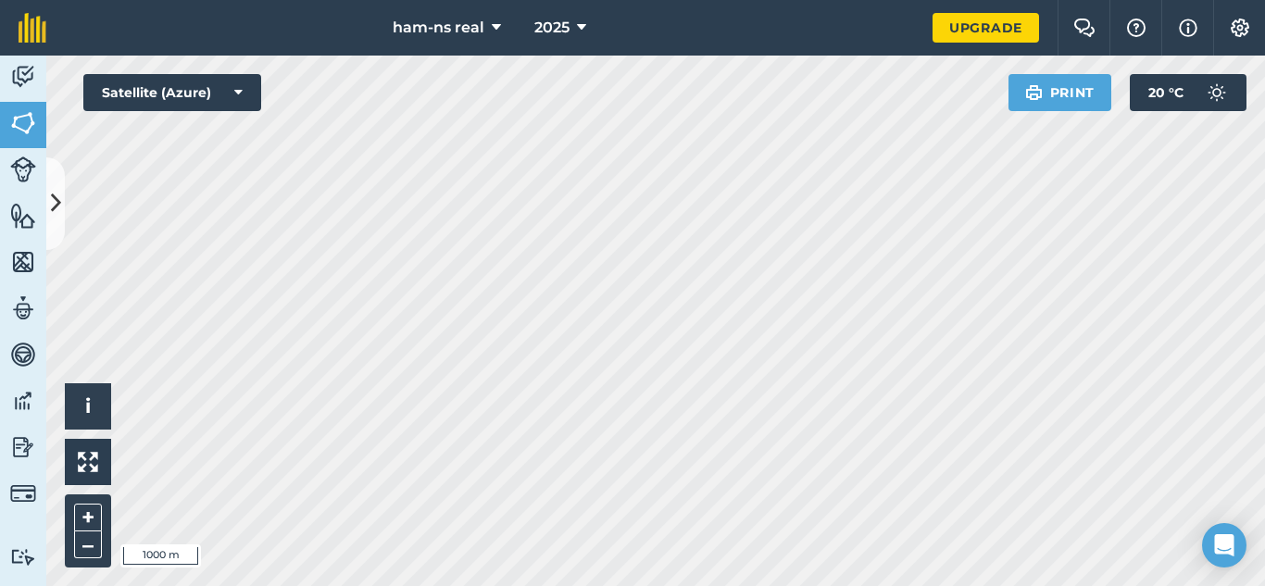
click at [816, 585] on html "ham-ns real 2025 Upgrade Farm Chat Help Info Settings Map printing is not avail…" at bounding box center [632, 293] width 1265 height 586
click at [621, 585] on html "ham-ns real 2025 Upgrade Farm Chat Help Info Settings Map printing is not avail…" at bounding box center [632, 293] width 1265 height 586
click at [61, 212] on button at bounding box center [55, 203] width 19 height 93
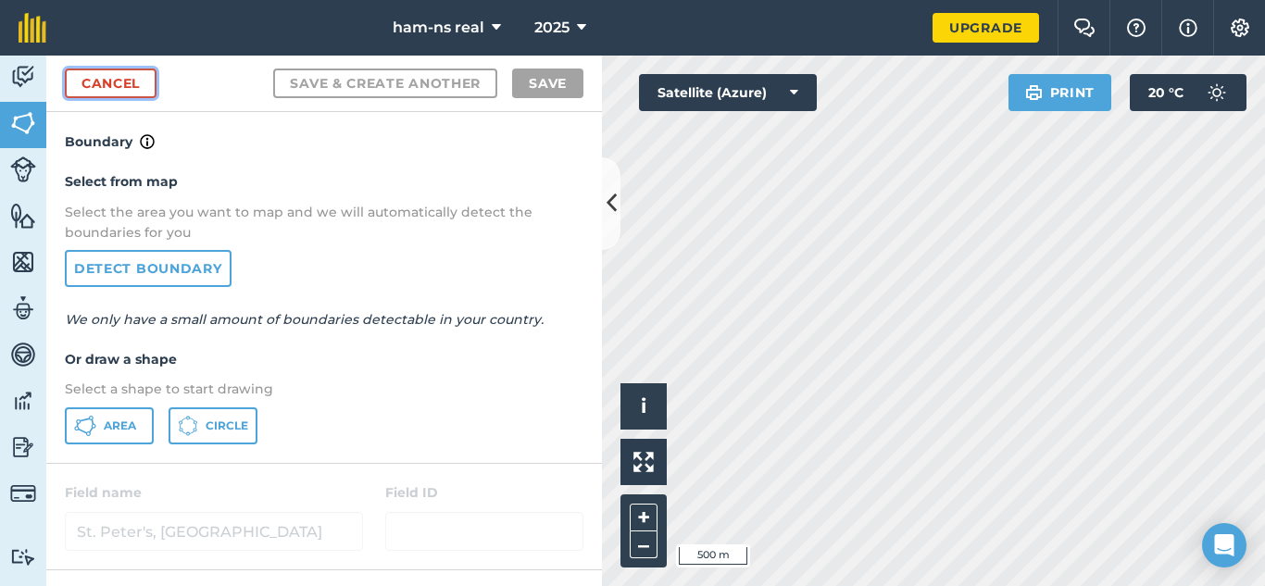
click at [138, 84] on link "Cancel" at bounding box center [111, 84] width 92 height 30
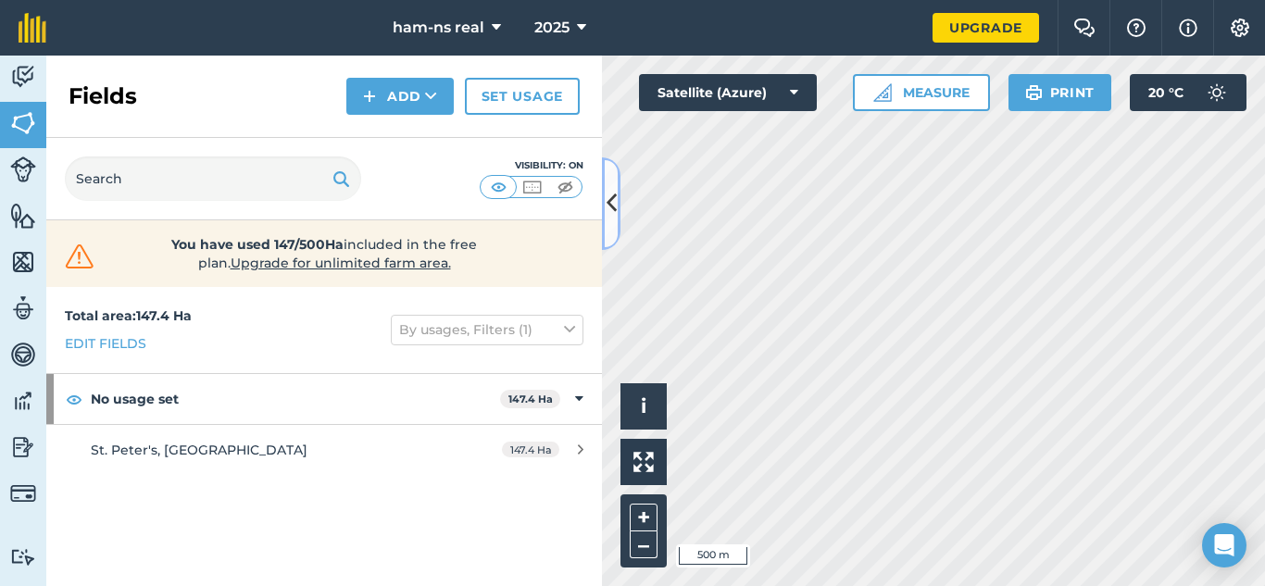
click at [612, 208] on icon at bounding box center [611, 203] width 10 height 32
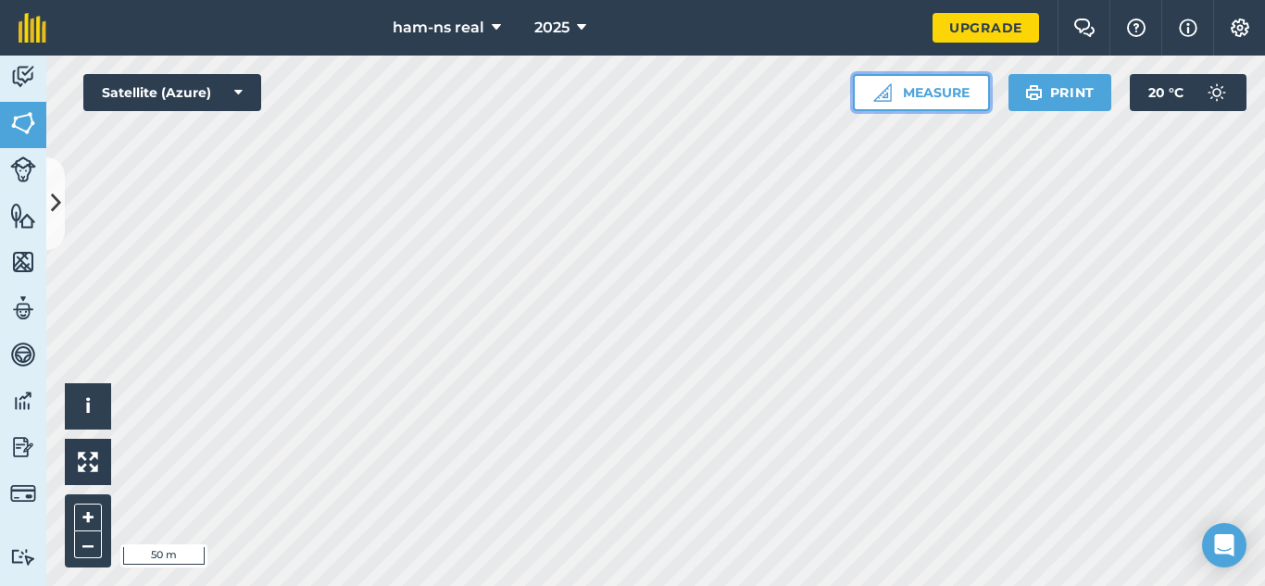
click at [933, 93] on button "Measure" at bounding box center [921, 92] width 137 height 37
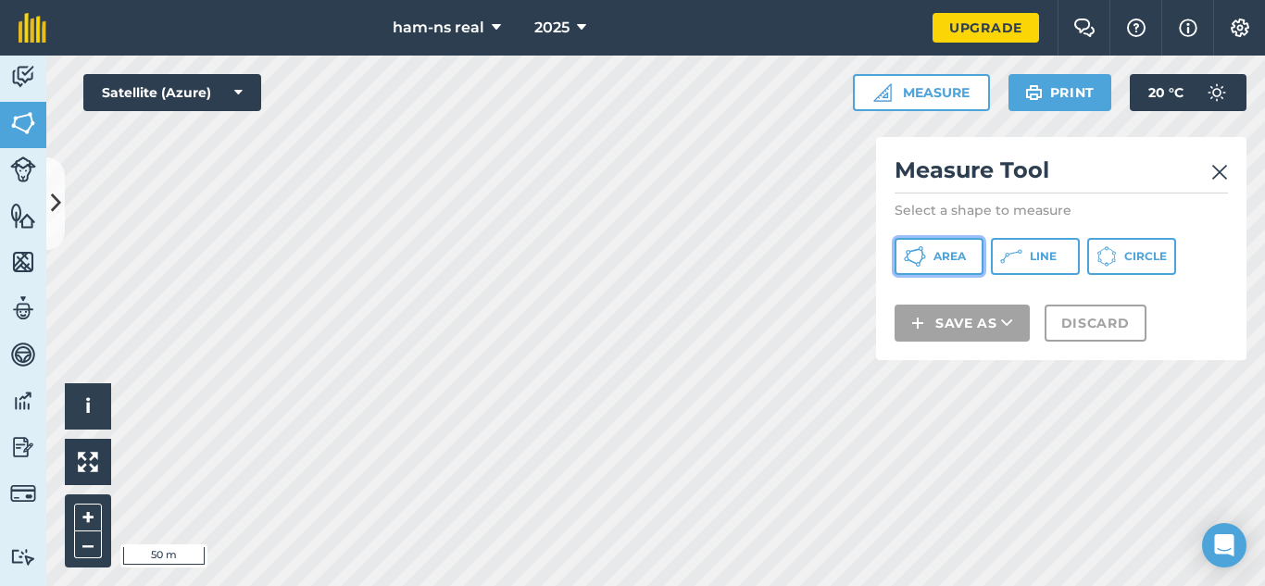
click at [936, 268] on button "Area" at bounding box center [938, 256] width 89 height 37
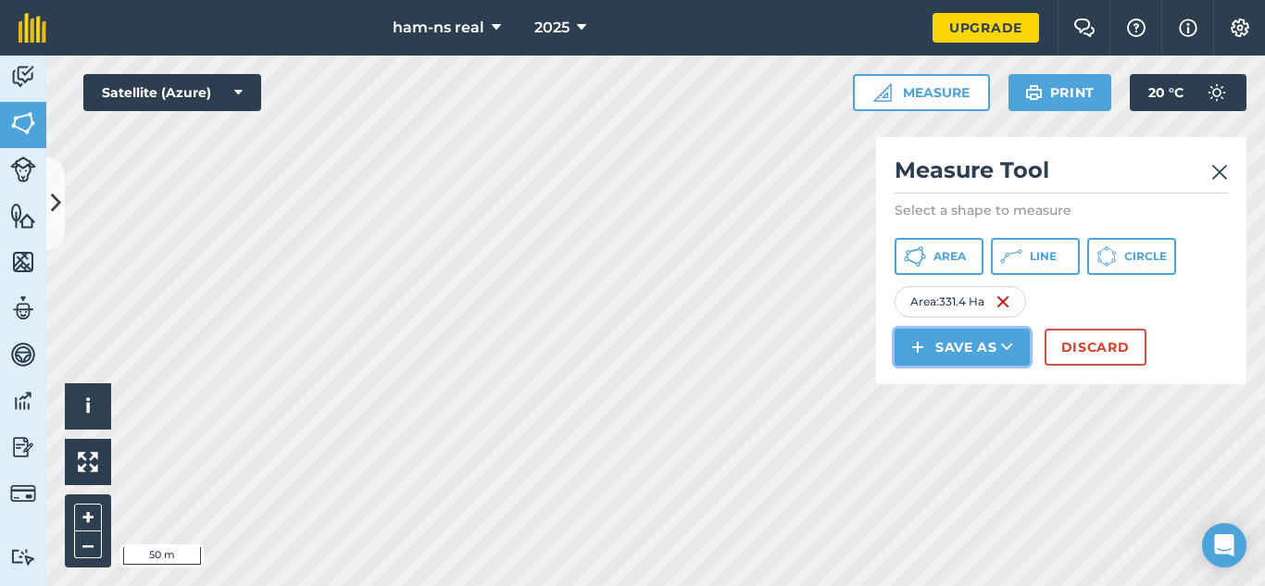
click at [944, 343] on button "Save as" at bounding box center [961, 347] width 135 height 37
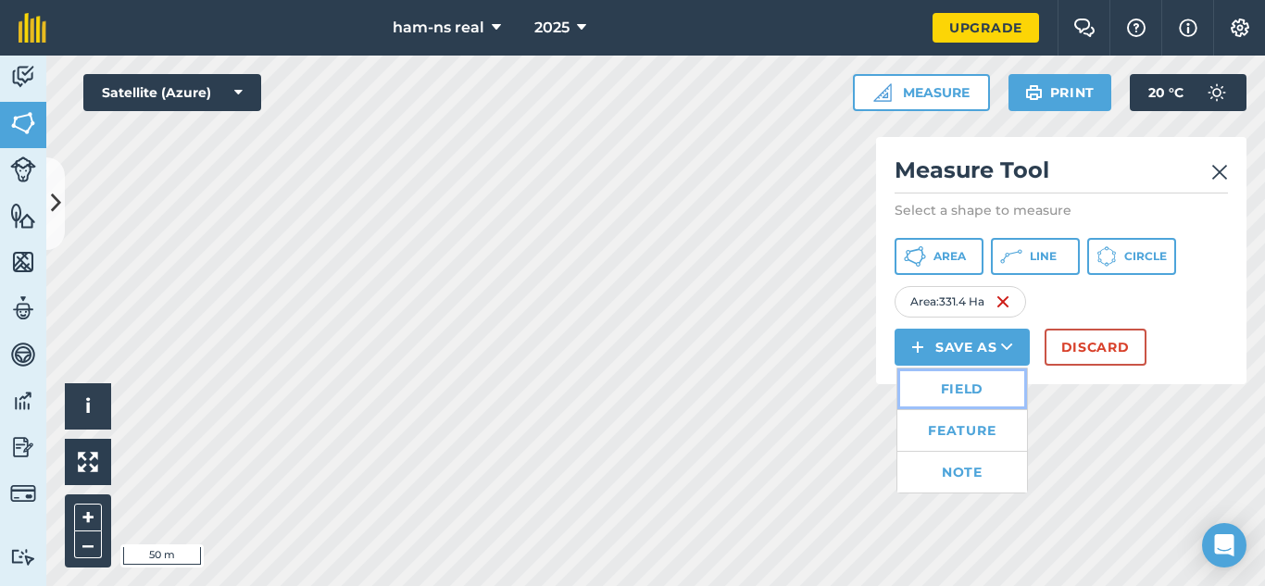
click at [953, 395] on link "Field" at bounding box center [962, 388] width 130 height 41
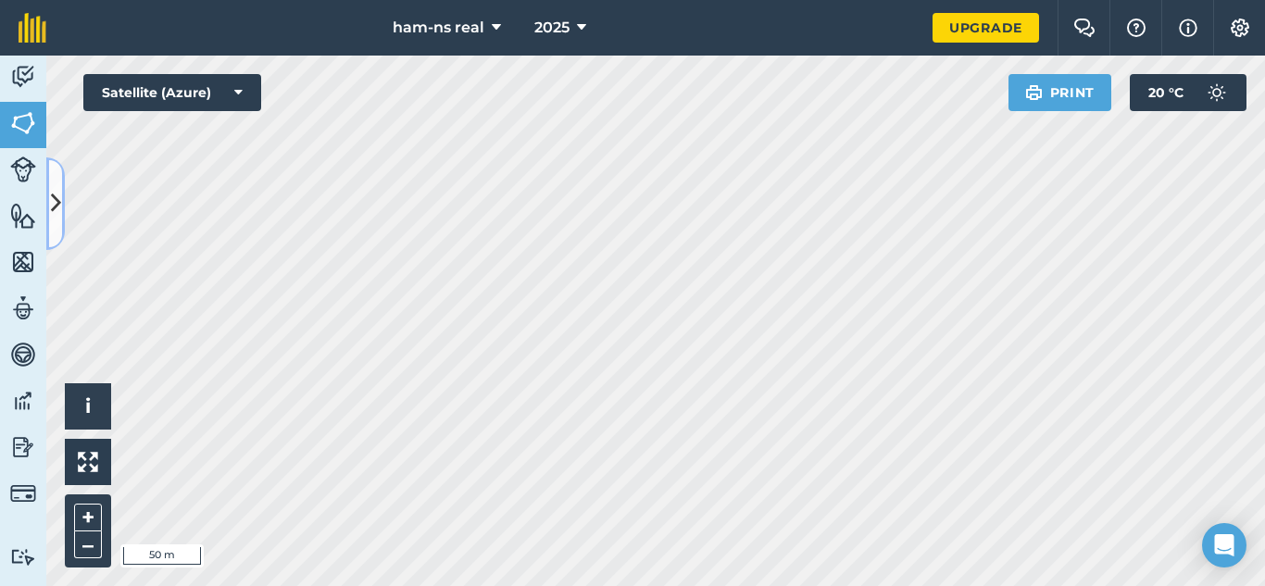
click at [56, 206] on icon at bounding box center [56, 203] width 10 height 32
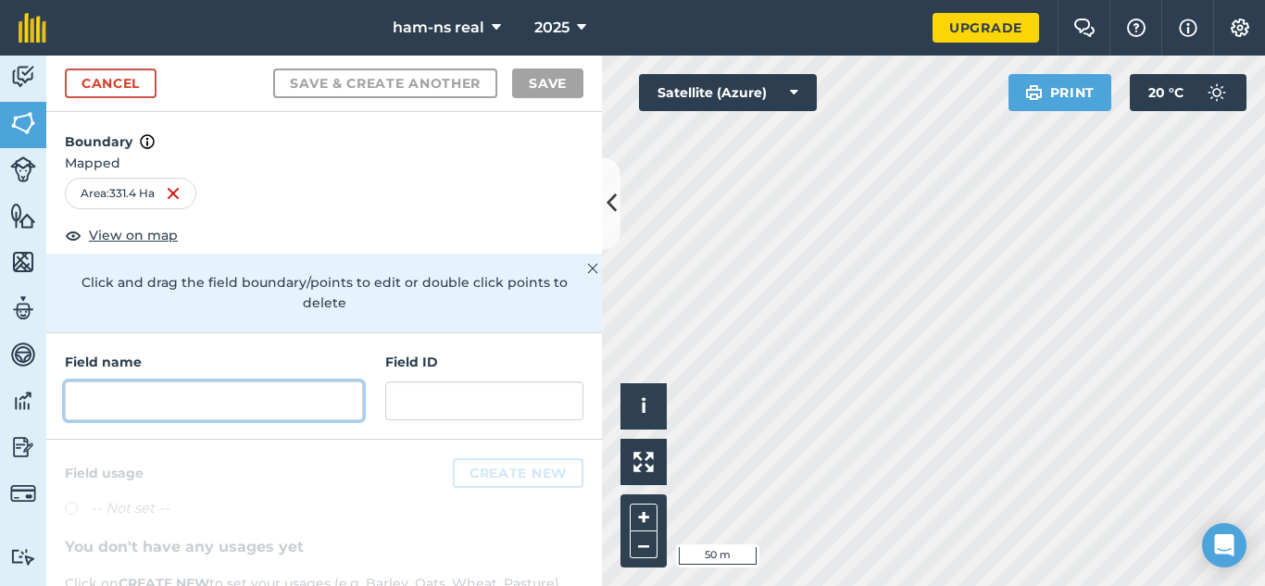
click at [254, 381] on input "text" at bounding box center [214, 400] width 298 height 39
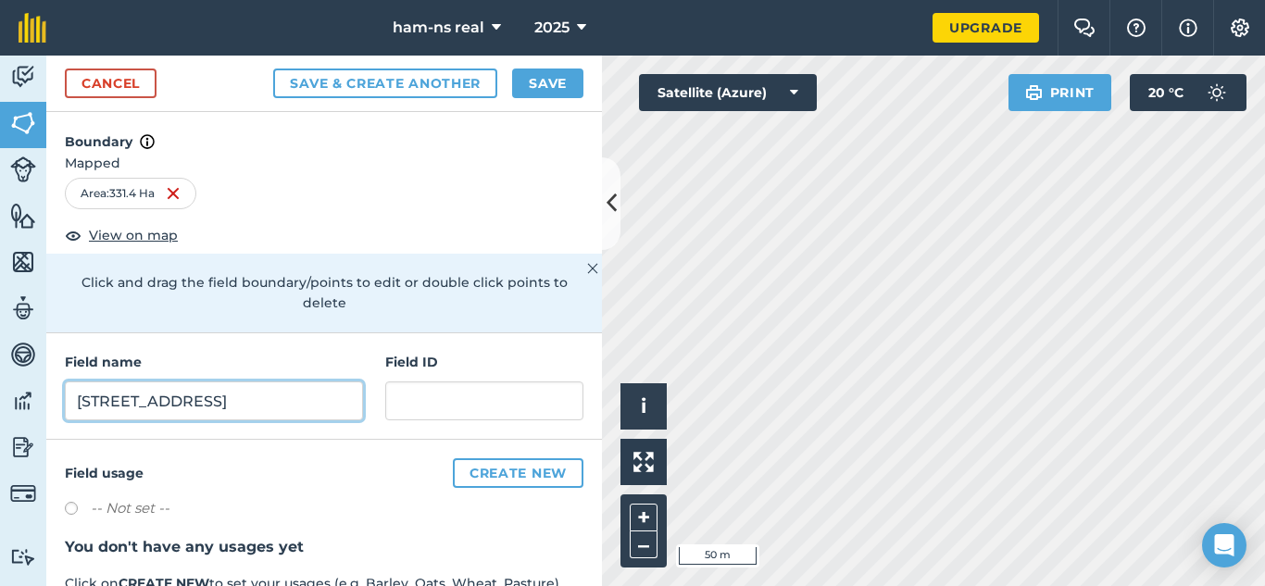
type input "[STREET_ADDRESS]"
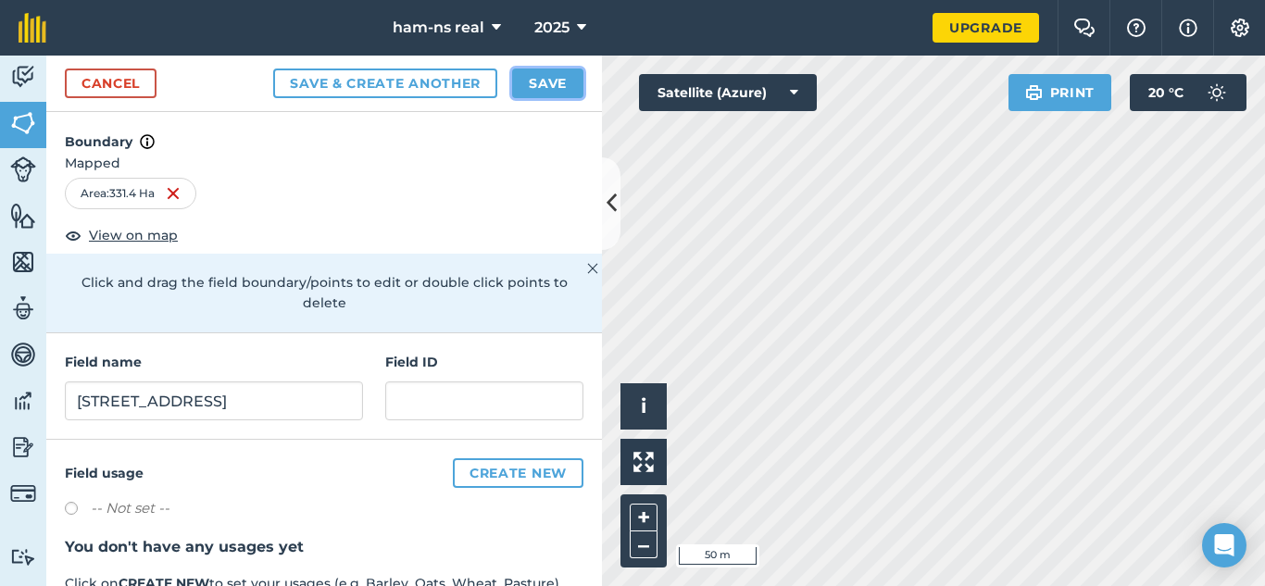
click at [563, 78] on button "Save" at bounding box center [547, 84] width 71 height 30
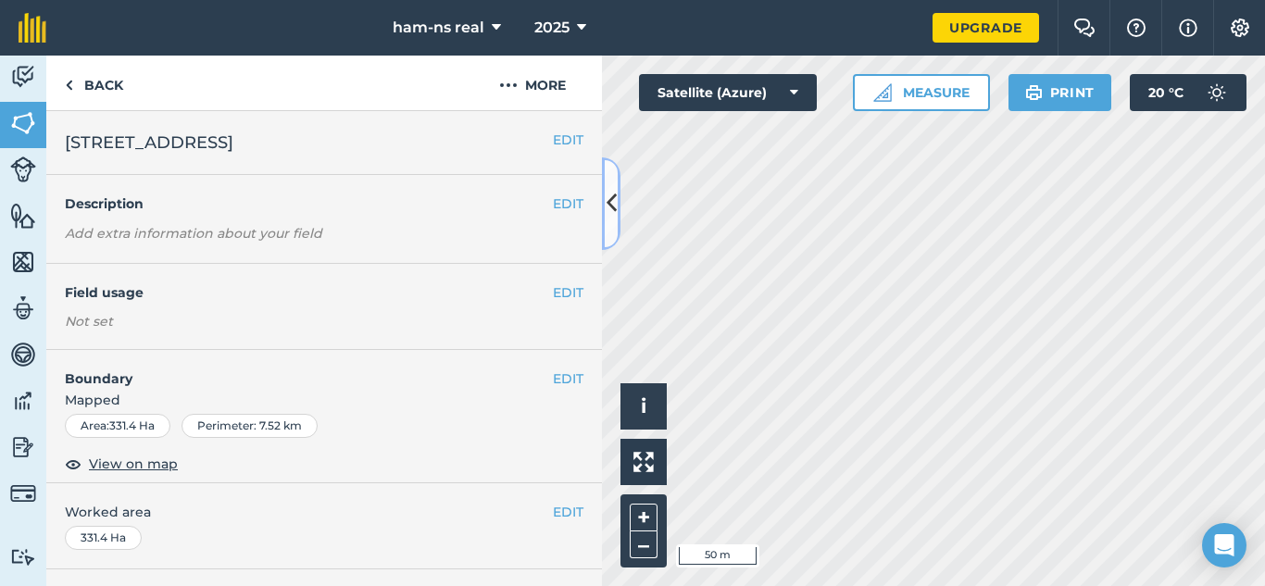
click at [619, 213] on button at bounding box center [611, 203] width 19 height 93
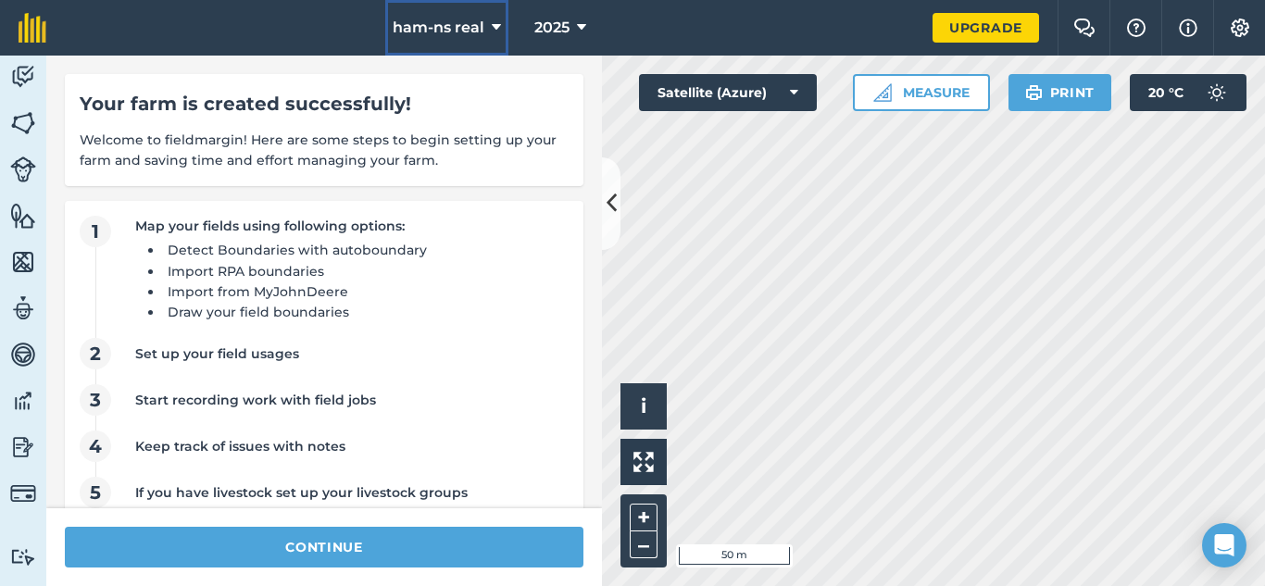
click at [485, 26] on button "ham-ns real" at bounding box center [446, 28] width 123 height 56
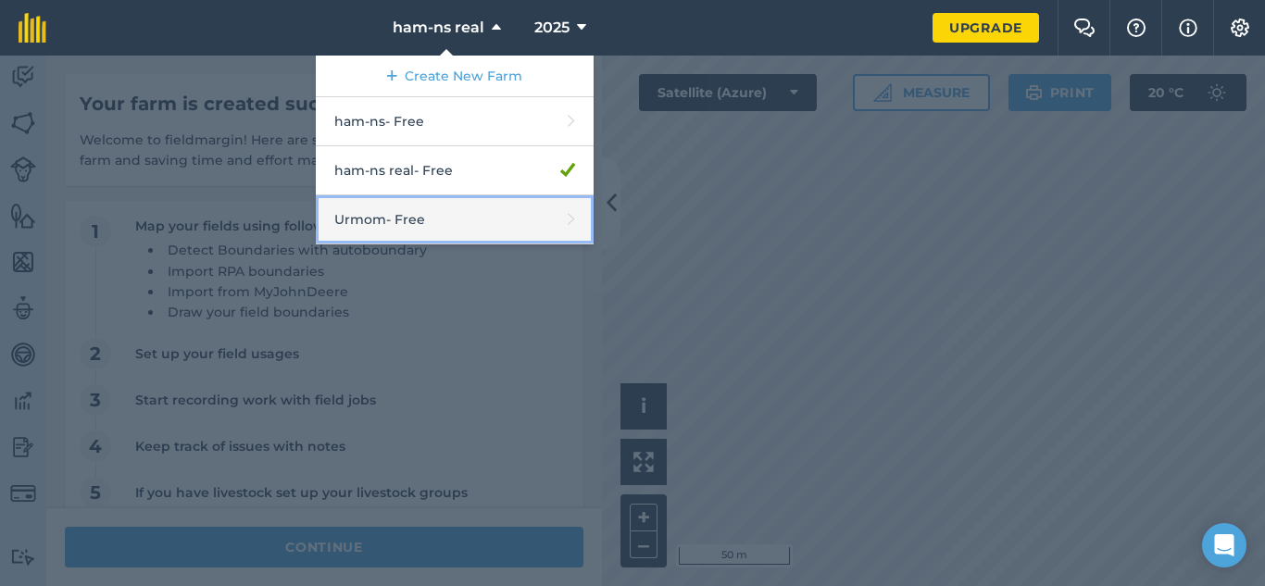
click at [405, 232] on link "Urmom - Free" at bounding box center [455, 219] width 278 height 49
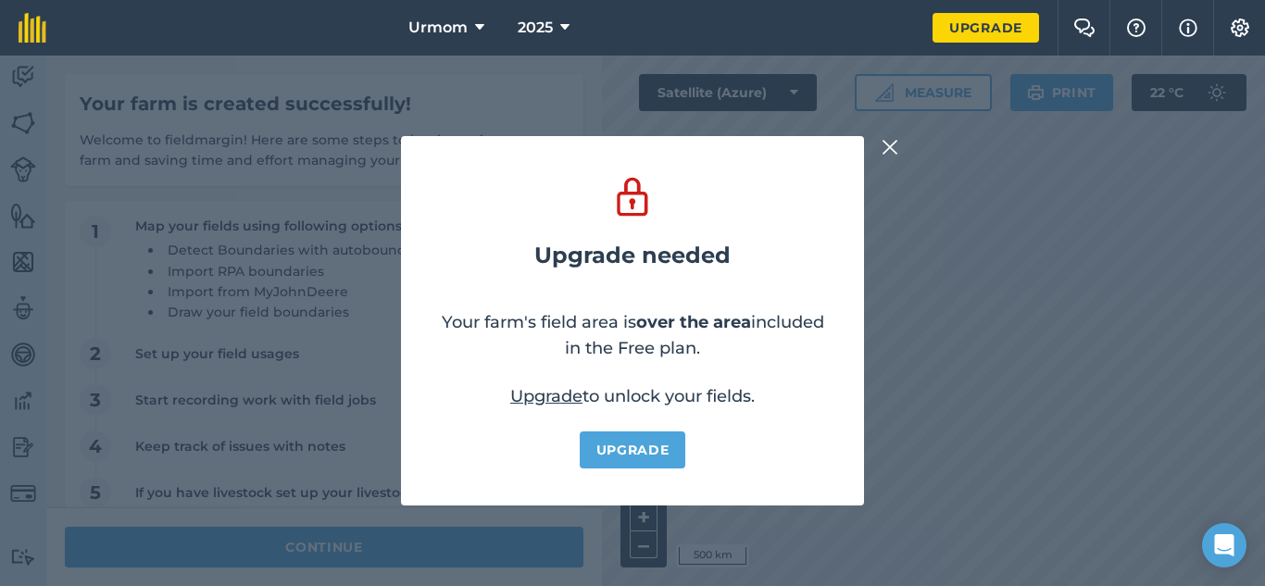
click at [884, 142] on img at bounding box center [889, 147] width 17 height 22
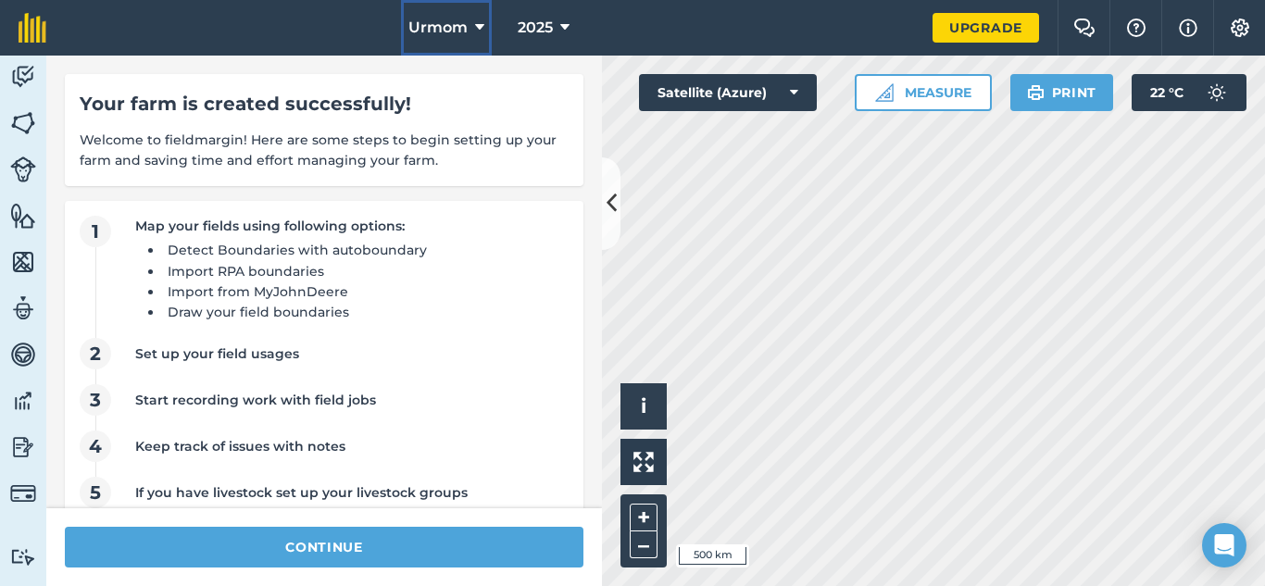
click at [447, 34] on span "Urmom" at bounding box center [437, 28] width 59 height 22
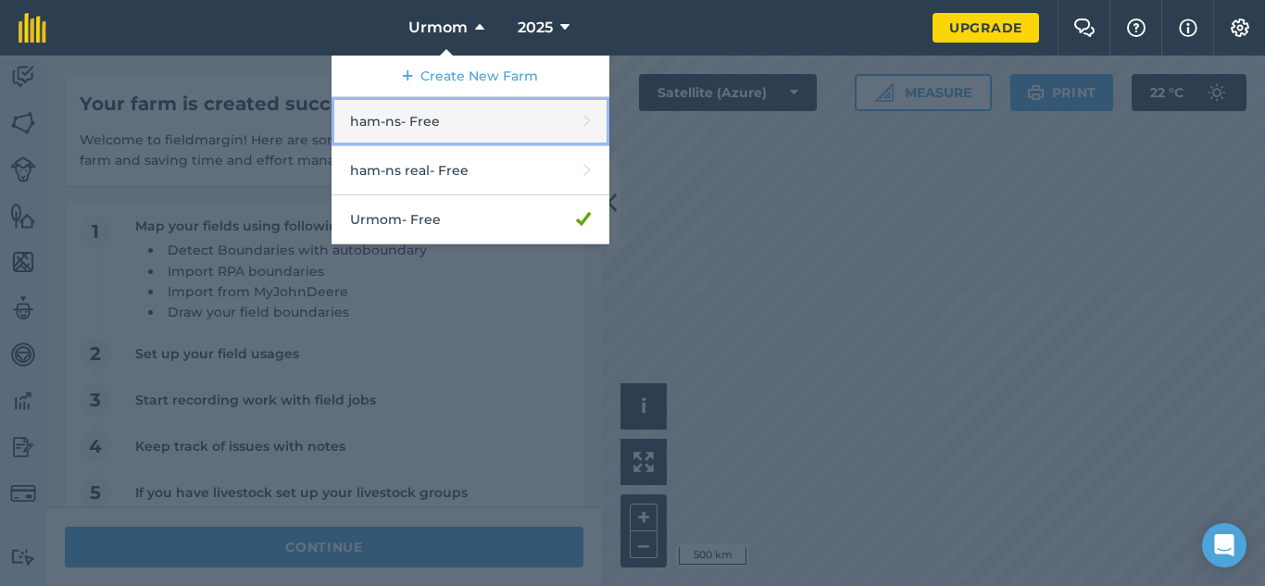
click at [440, 121] on link "ham-ns - Free" at bounding box center [470, 121] width 278 height 49
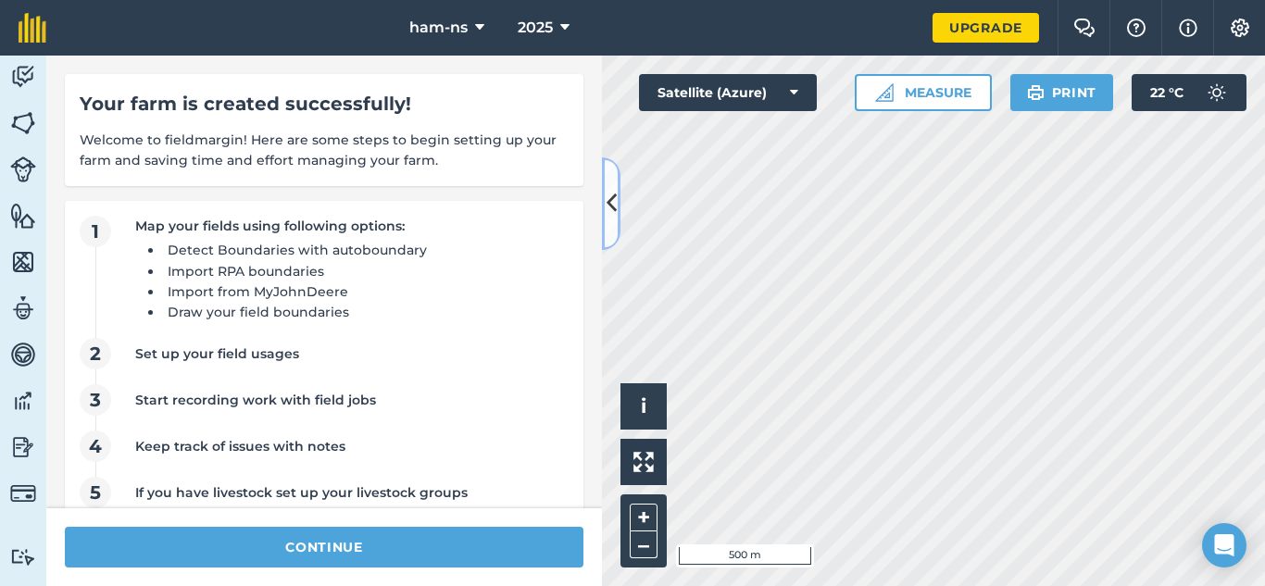
click at [606, 204] on icon at bounding box center [611, 203] width 10 height 32
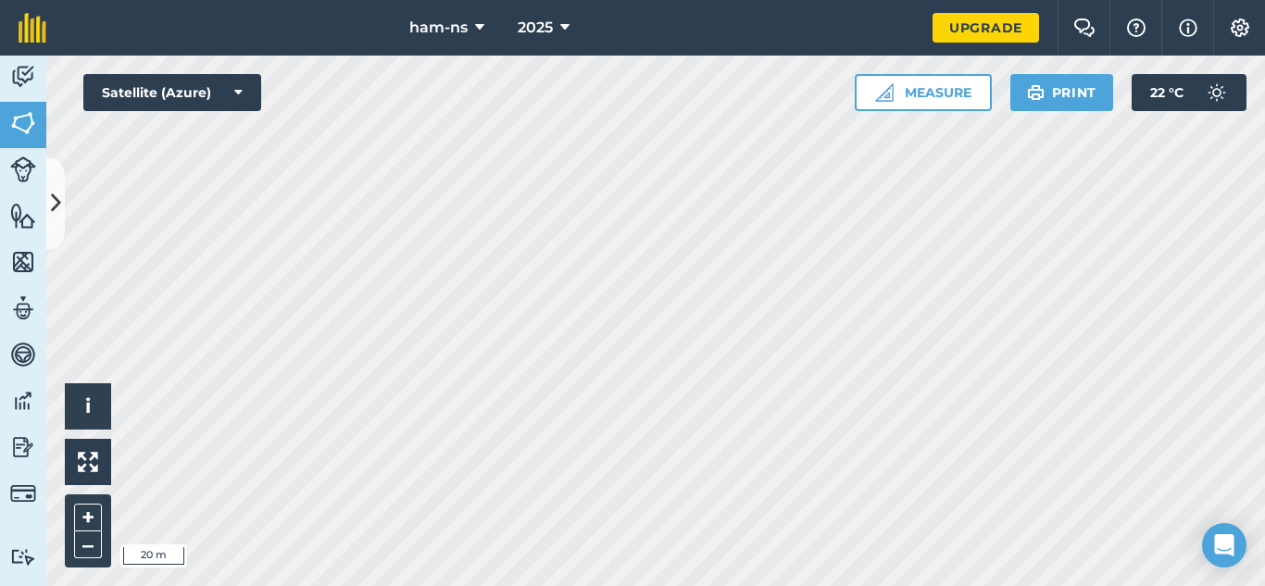
click at [516, 0] on html "ham-ns 2025 Upgrade Farm Chat Help Info Settings Map printing is not available …" at bounding box center [632, 293] width 1265 height 586
click at [1264, 0] on html "ham-ns 2025 Upgrade Farm Chat Help Info Settings Map printing is not available …" at bounding box center [632, 293] width 1265 height 586
click at [322, 585] on html "ham-ns 2025 Upgrade Farm Chat Help Info Settings Map printing is not available …" at bounding box center [632, 293] width 1265 height 586
click at [479, 585] on html "ham-ns 2025 Upgrade Farm Chat Help Info Settings Map printing is not available …" at bounding box center [632, 293] width 1265 height 586
click at [854, 585] on html "ham-ns 2025 Upgrade Farm Chat Help Info Settings Map printing is not available …" at bounding box center [632, 293] width 1265 height 586
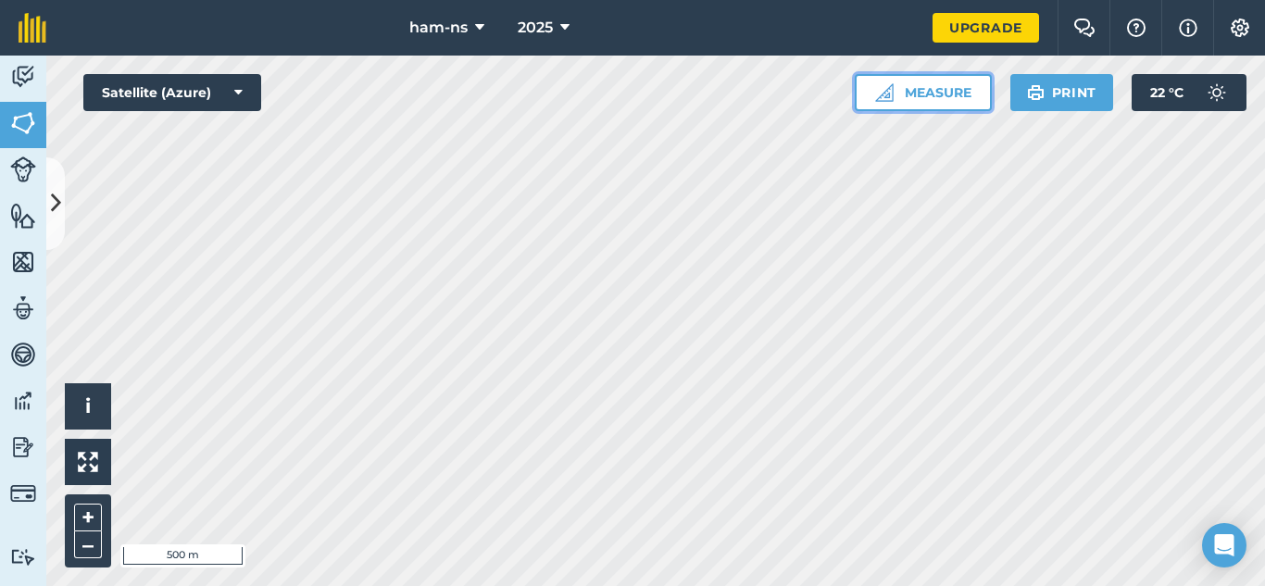
click at [896, 91] on button "Measure" at bounding box center [922, 92] width 137 height 37
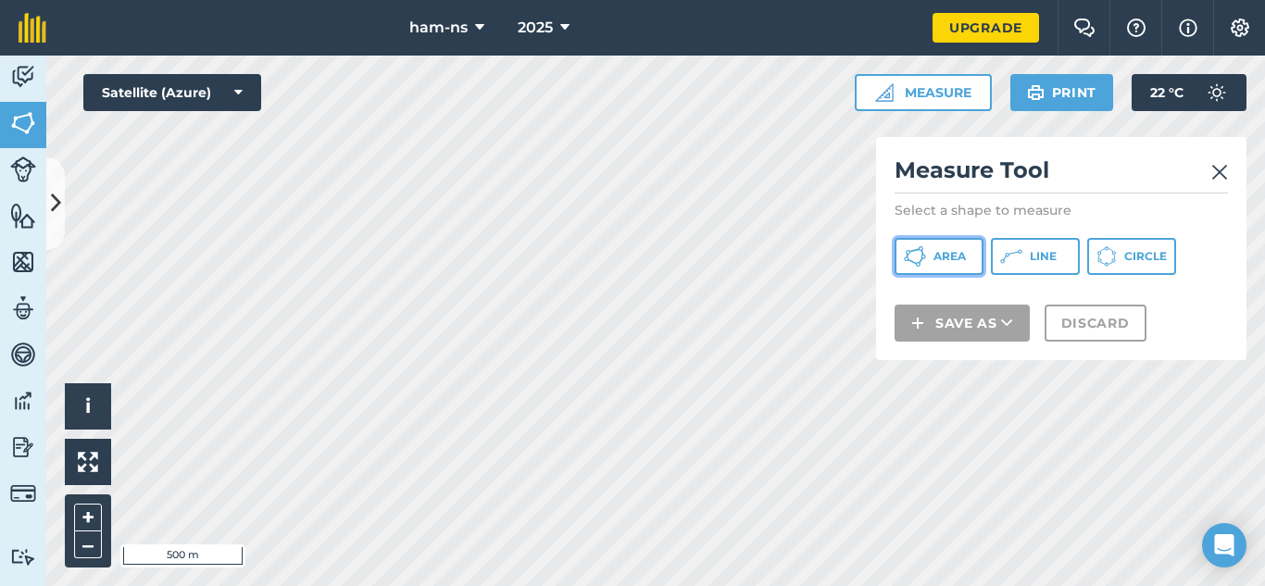
click at [920, 267] on icon at bounding box center [915, 256] width 22 height 22
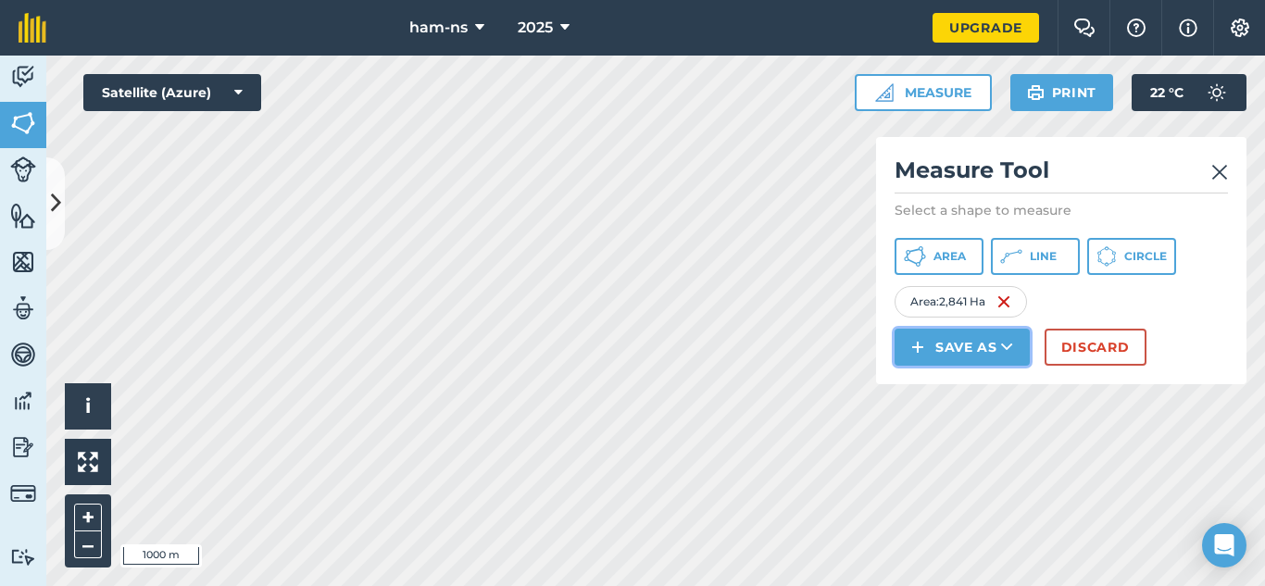
click at [913, 360] on button "Save as" at bounding box center [961, 347] width 135 height 37
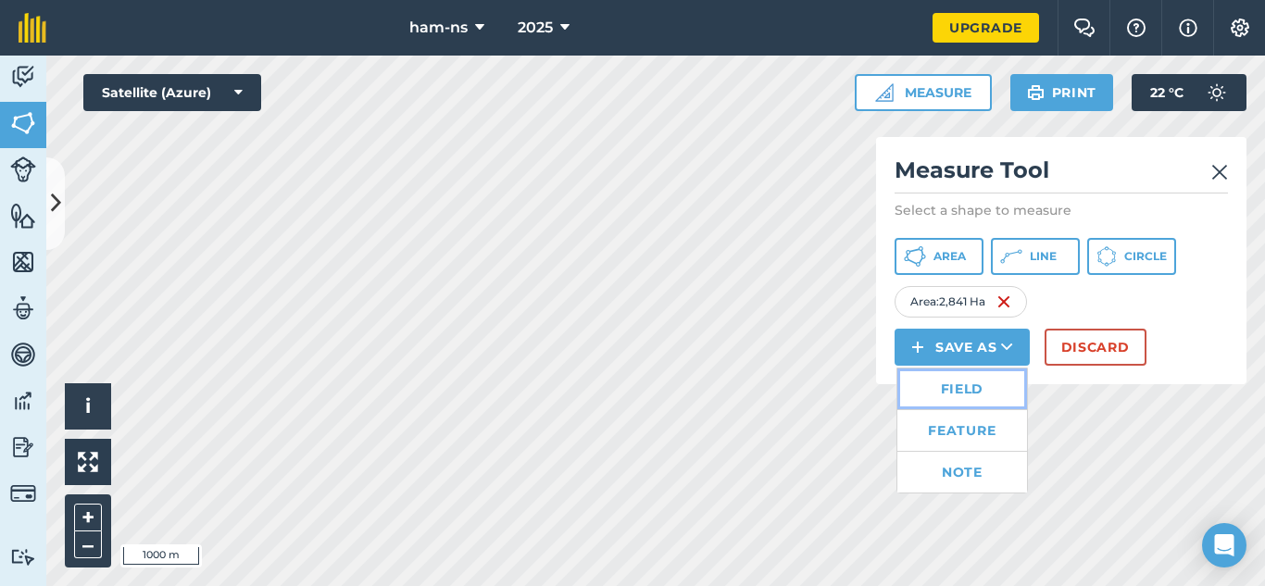
click at [954, 388] on link "Field" at bounding box center [962, 388] width 130 height 41
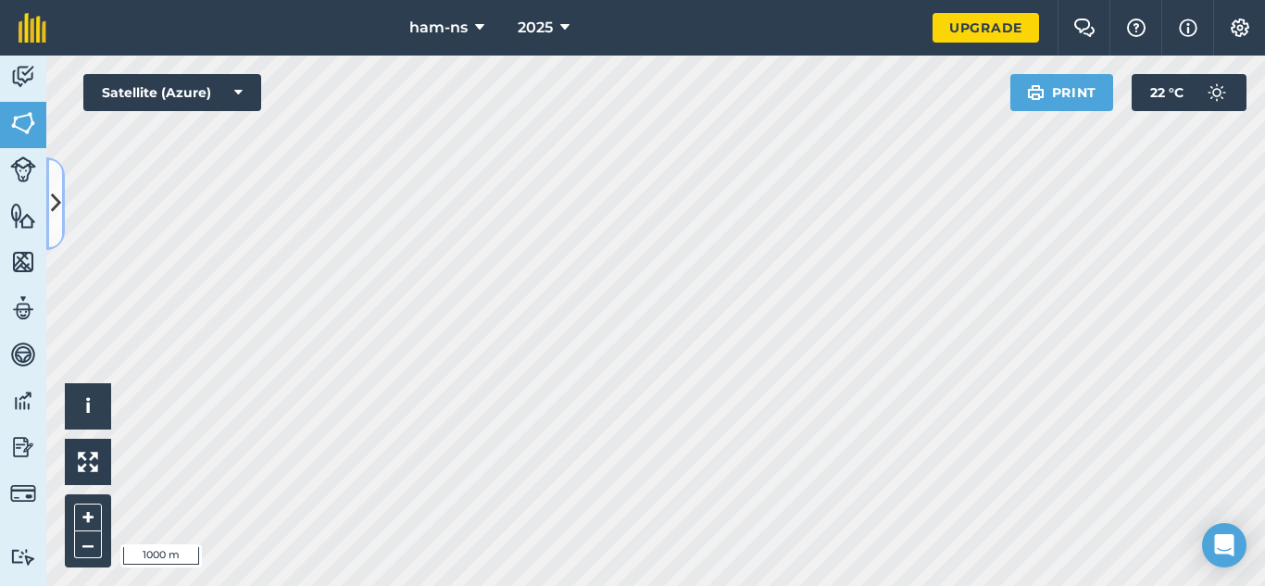
click at [55, 199] on icon at bounding box center [56, 203] width 10 height 32
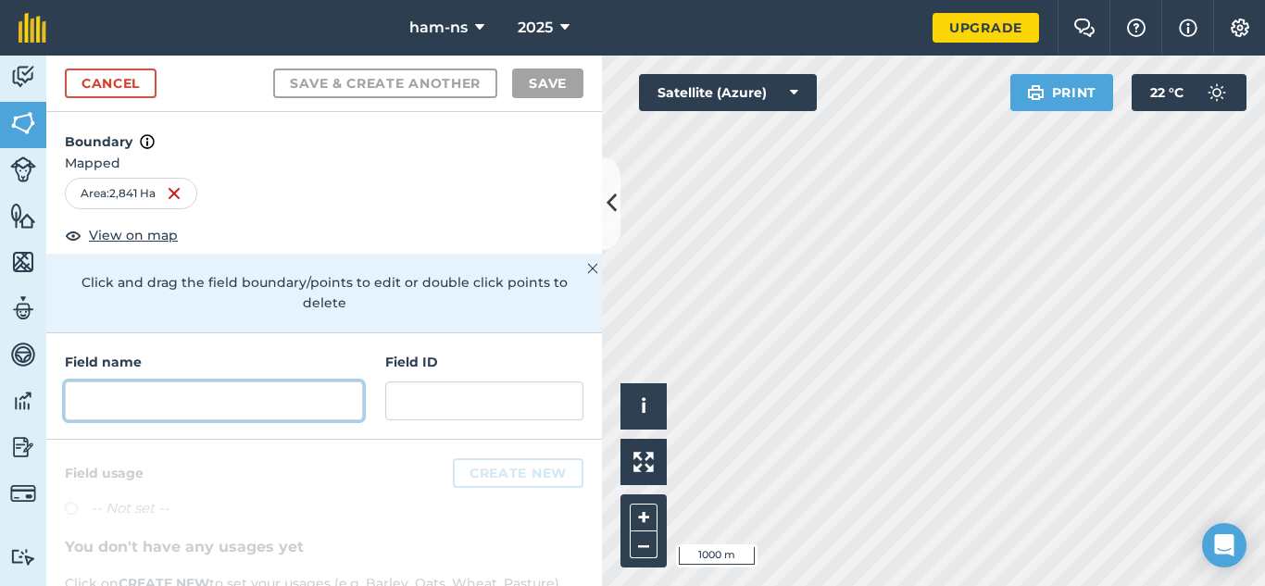
click at [240, 381] on input "text" at bounding box center [214, 400] width 298 height 39
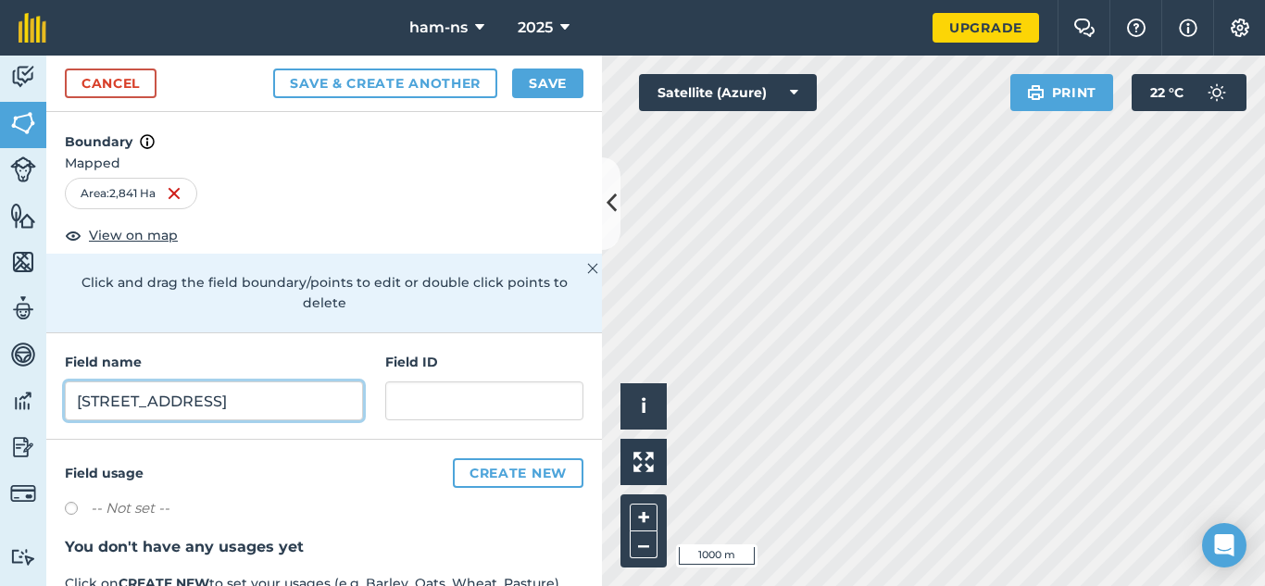
type input "[STREET_ADDRESS]"
click at [273, 69] on button "Save & Create Another" at bounding box center [385, 84] width 224 height 30
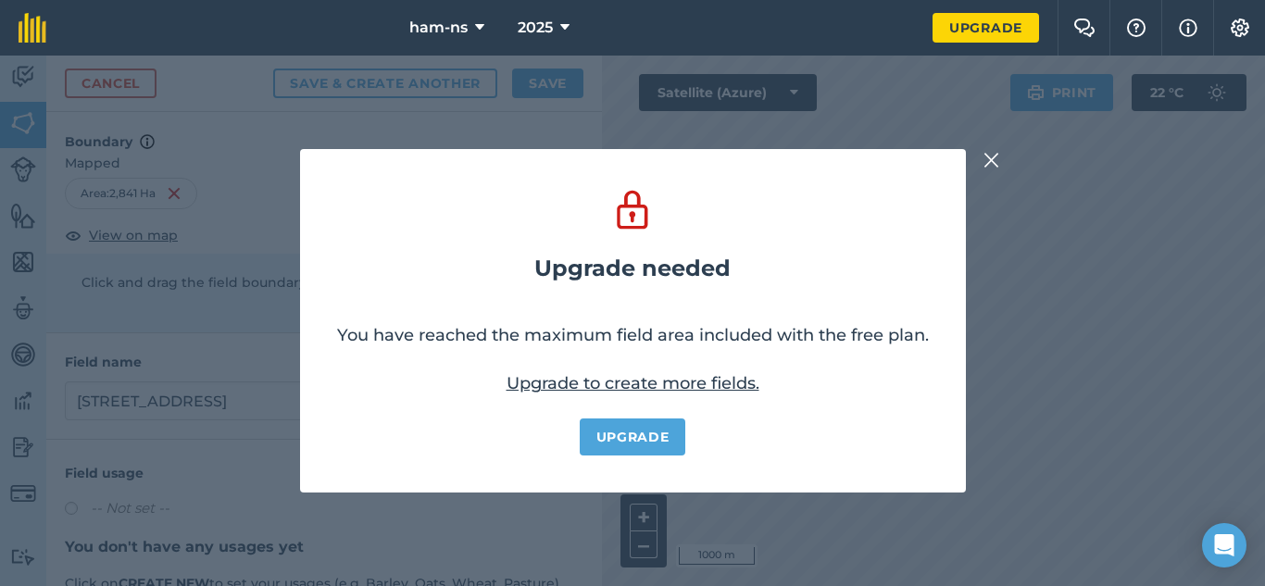
click at [985, 156] on img at bounding box center [991, 160] width 17 height 22
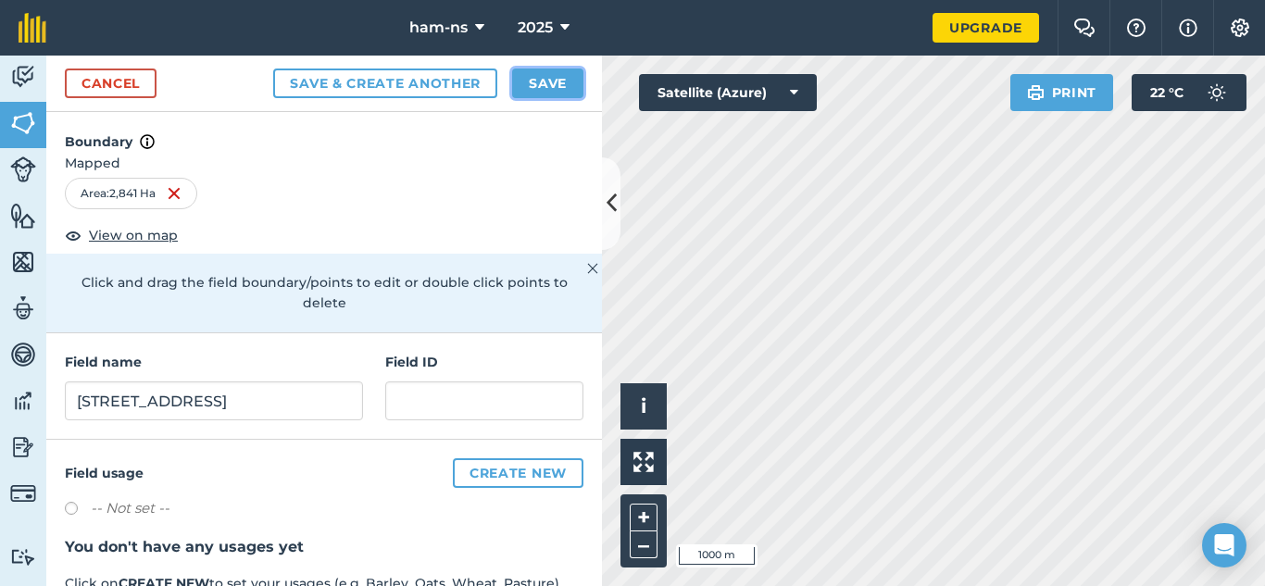
click at [558, 79] on button "Save" at bounding box center [547, 84] width 71 height 30
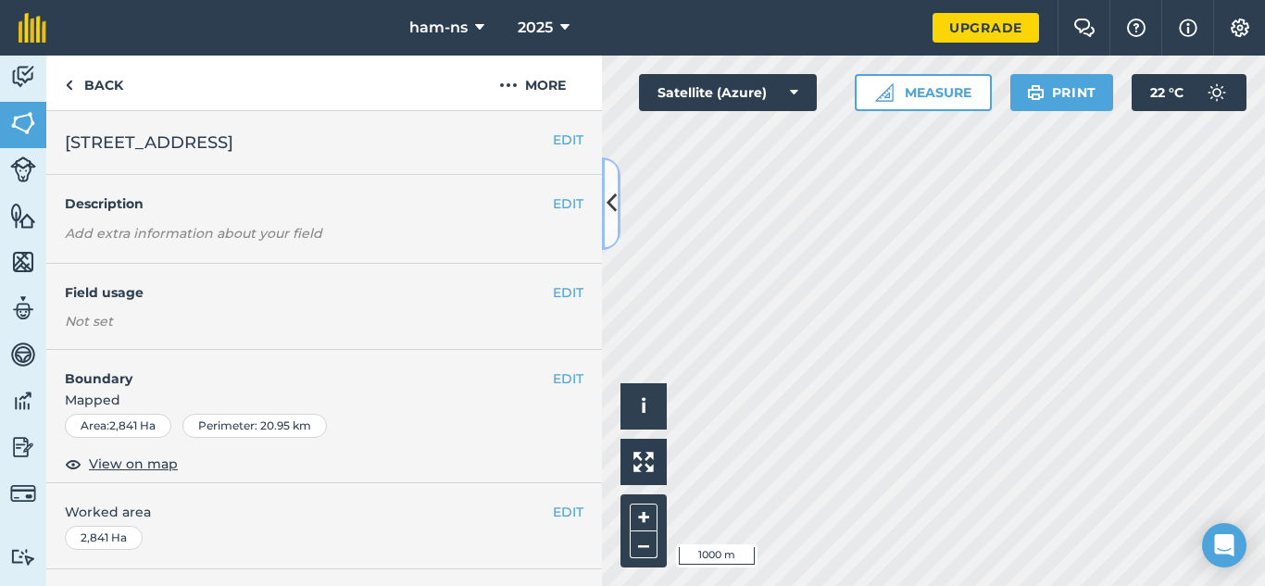
click at [607, 197] on icon at bounding box center [611, 203] width 10 height 32
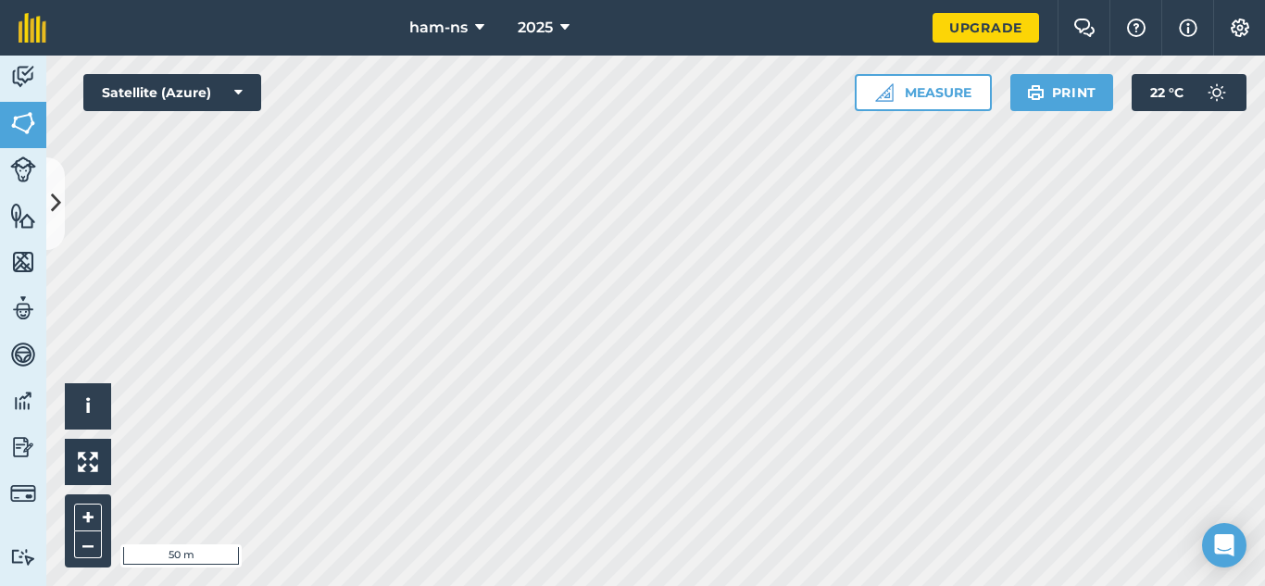
click at [300, 0] on html "ham-ns 2025 Upgrade Farm Chat Help Info Settings Map printing is not available …" at bounding box center [632, 293] width 1265 height 586
click at [797, 585] on html "ham-ns 2025 Upgrade Farm Chat Help Info Settings Map printing is not available …" at bounding box center [632, 293] width 1265 height 586
click at [816, 585] on html "ham-ns 2025 Upgrade Farm Chat Help Info Settings Map printing is not available …" at bounding box center [632, 293] width 1265 height 586
click at [167, 585] on html "ham-ns 2025 Upgrade Farm Chat Help Info Settings Map printing is not available …" at bounding box center [632, 293] width 1265 height 586
click at [478, 36] on div "ham-ns 2025 Upgrade Farm Chat Help Info Settings Map printing is not available …" at bounding box center [632, 293] width 1265 height 586
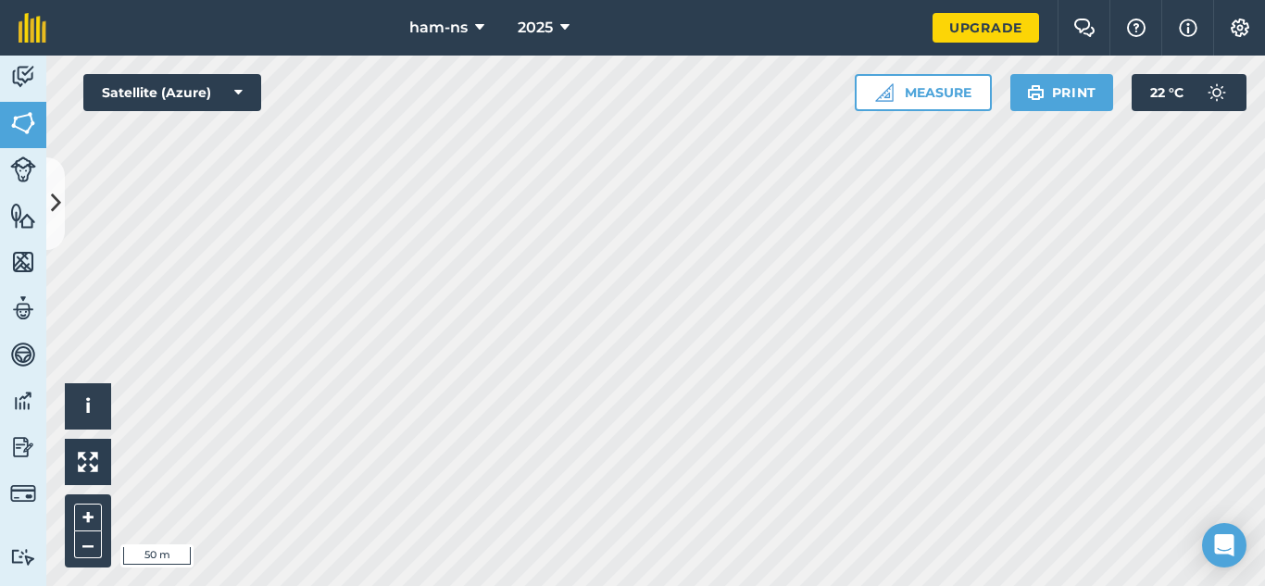
click at [1003, 585] on html "ham-ns 2025 Upgrade Farm Chat Help Info Settings Map printing is not available …" at bounding box center [632, 293] width 1265 height 586
click at [1019, 585] on html "ham-ns 2025 Upgrade Farm Chat Help Info Settings Map printing is not available …" at bounding box center [632, 293] width 1265 height 586
click at [741, 585] on html "ham-ns 2025 Upgrade Farm Chat Help Info Settings Map printing is not available …" at bounding box center [632, 293] width 1265 height 586
click at [439, 585] on html "ham-ns 2025 Upgrade Farm Chat Help Info Settings Map printing is not available …" at bounding box center [632, 293] width 1265 height 586
click at [1137, 585] on html "ham-ns 2025 Upgrade Farm Chat Help Info Settings Map printing is not available …" at bounding box center [632, 293] width 1265 height 586
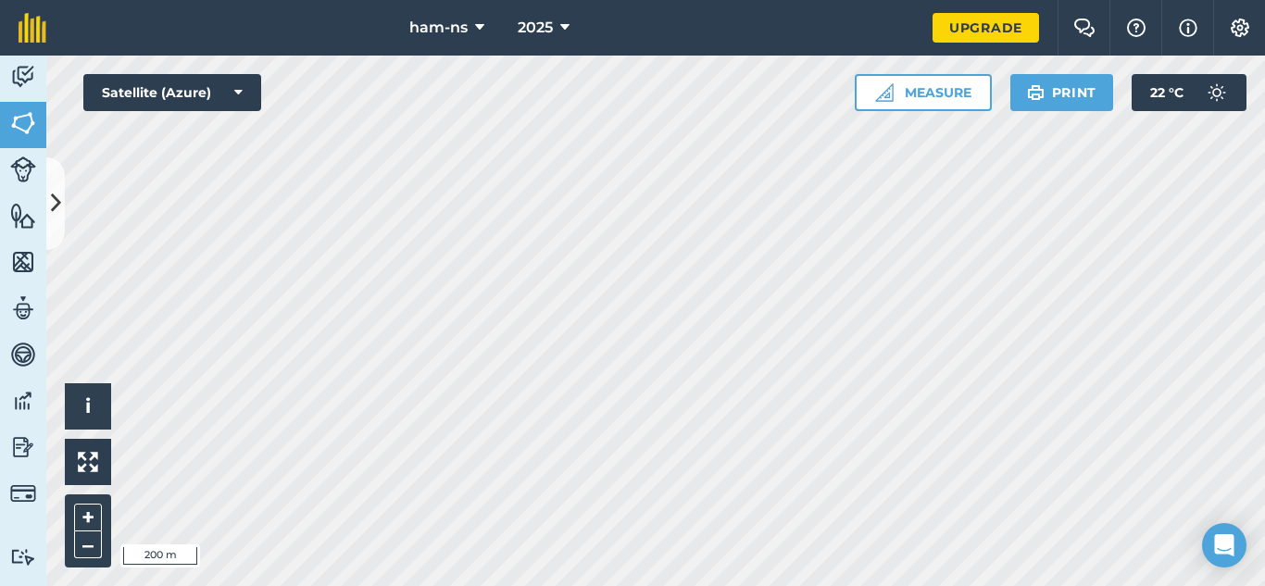
click at [206, 585] on html "ham-ns 2025 Upgrade Farm Chat Help Info Settings Map printing is not available …" at bounding box center [632, 293] width 1265 height 586
click at [456, 6] on div "ham-ns 2025 Upgrade Farm Chat Help Info Settings Map printing is not available …" at bounding box center [632, 293] width 1265 height 586
click at [34, 143] on div "Activity Fields Livestock Features Maps Team Vehicles Data Reporting Billing Tu…" at bounding box center [632, 321] width 1265 height 530
